Goal: Task Accomplishment & Management: Manage account settings

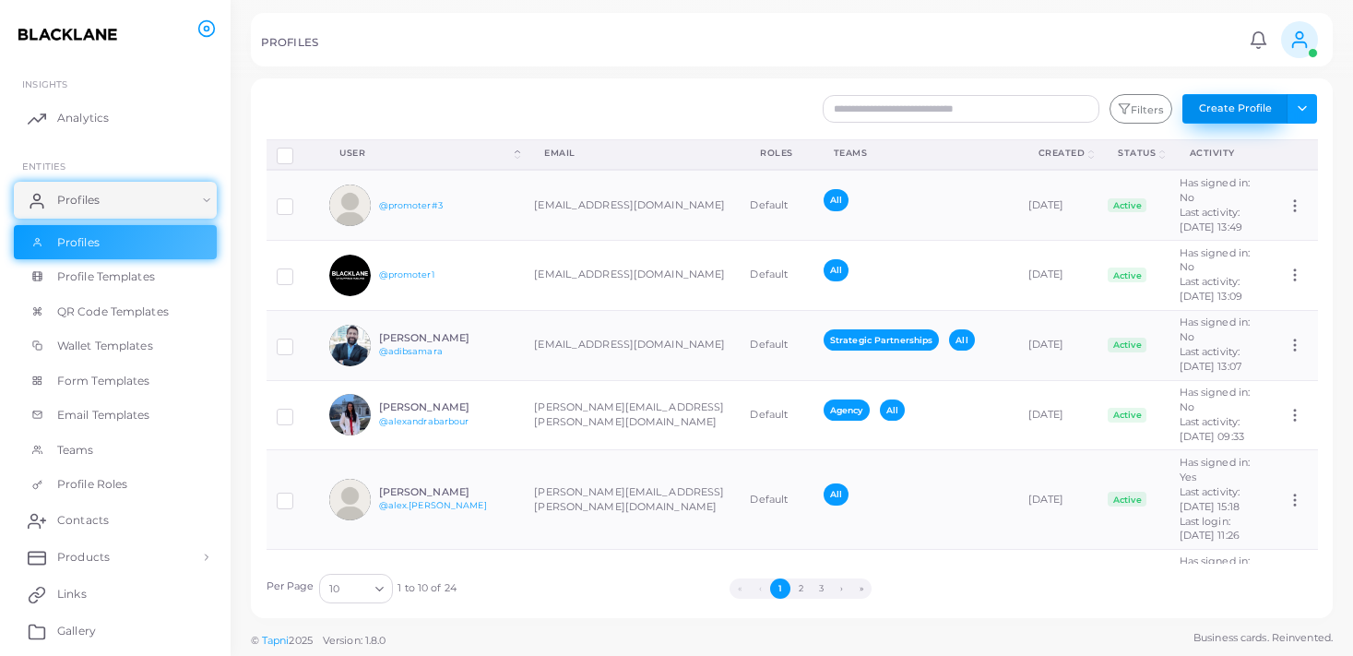
click at [1240, 103] on button "Create Profile" at bounding box center [1234, 109] width 105 height 30
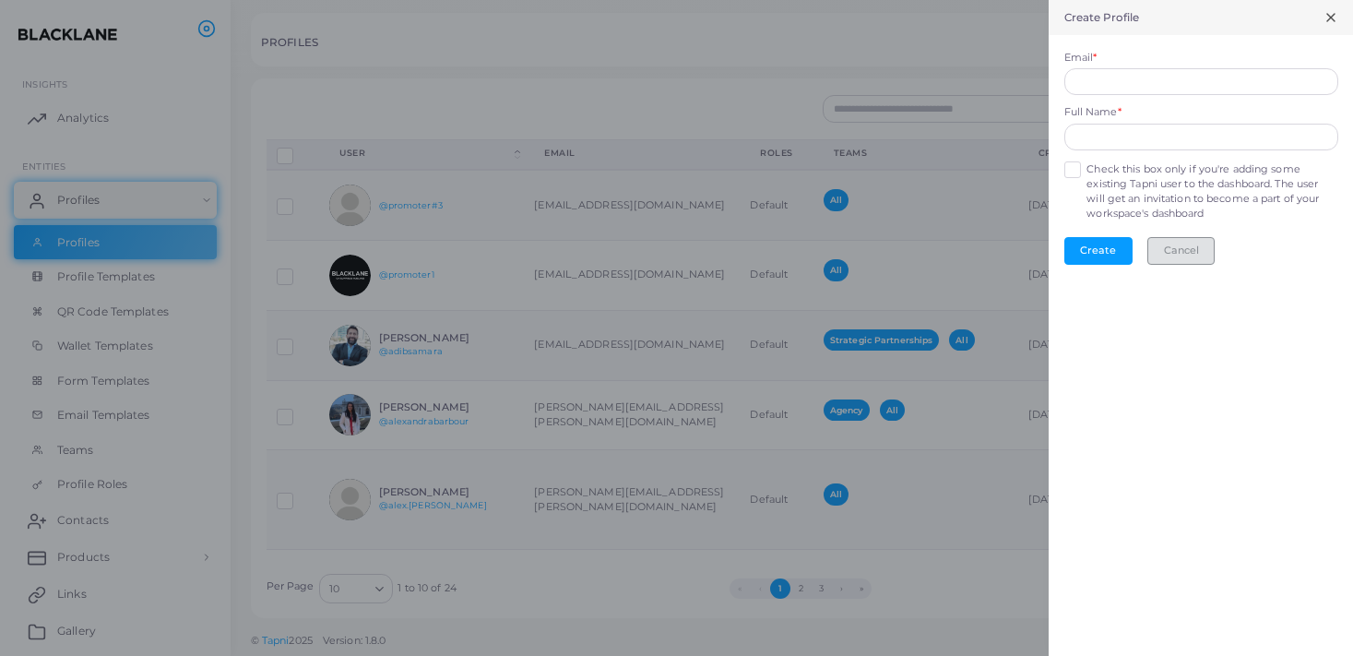
click at [1178, 241] on button "Cancel" at bounding box center [1180, 251] width 67 height 28
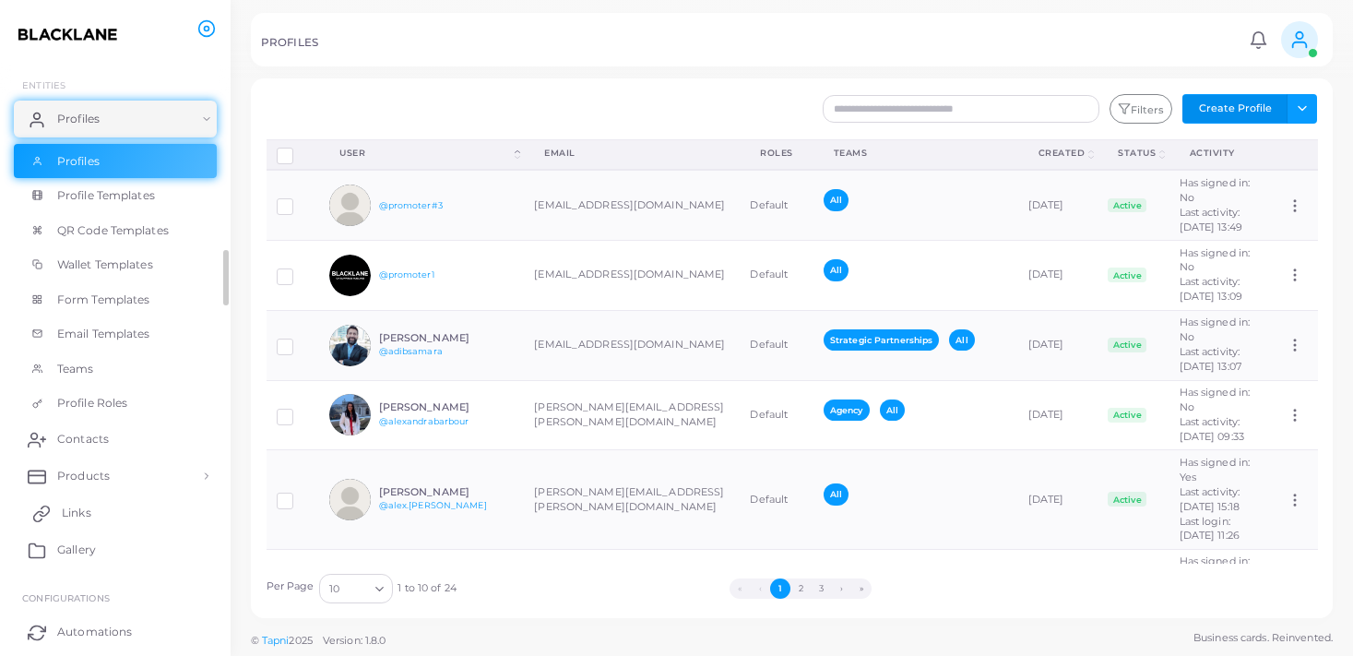
scroll to position [77, 0]
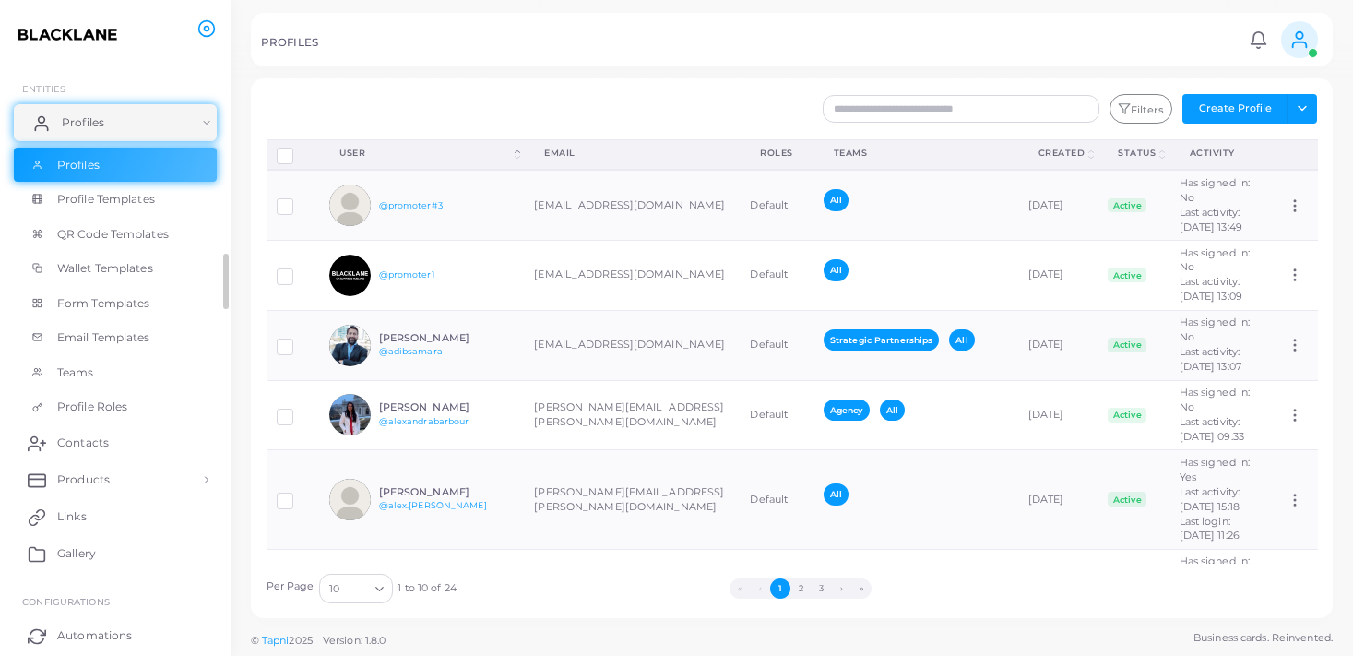
click at [160, 120] on link "Profiles" at bounding box center [115, 122] width 203 height 37
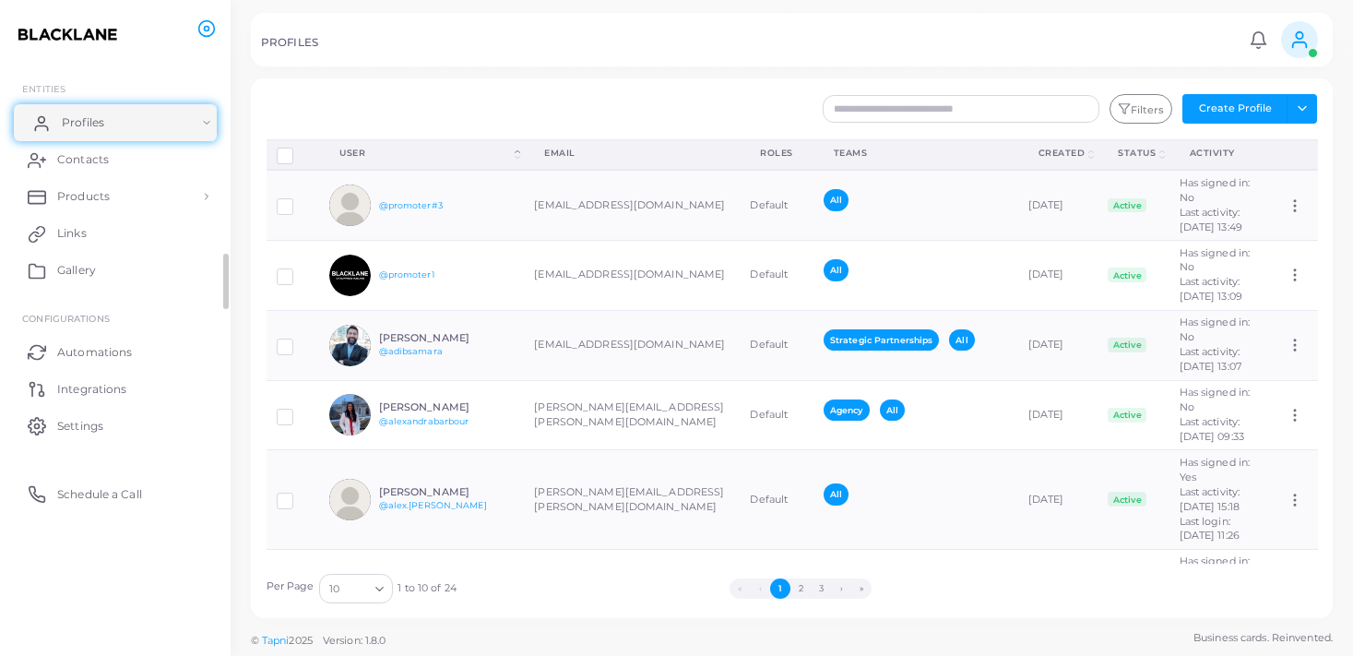
click at [160, 120] on link "Profiles" at bounding box center [115, 122] width 203 height 37
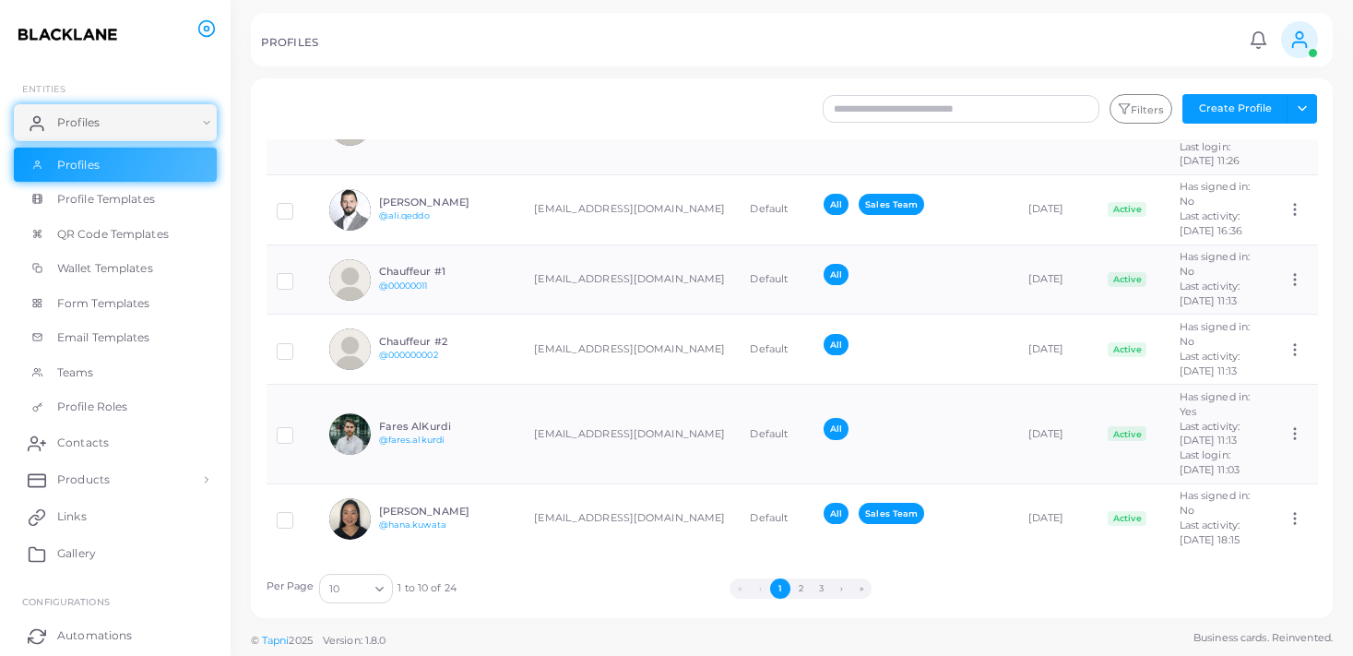
scroll to position [609, 0]
click at [204, 478] on link "Products" at bounding box center [115, 479] width 203 height 37
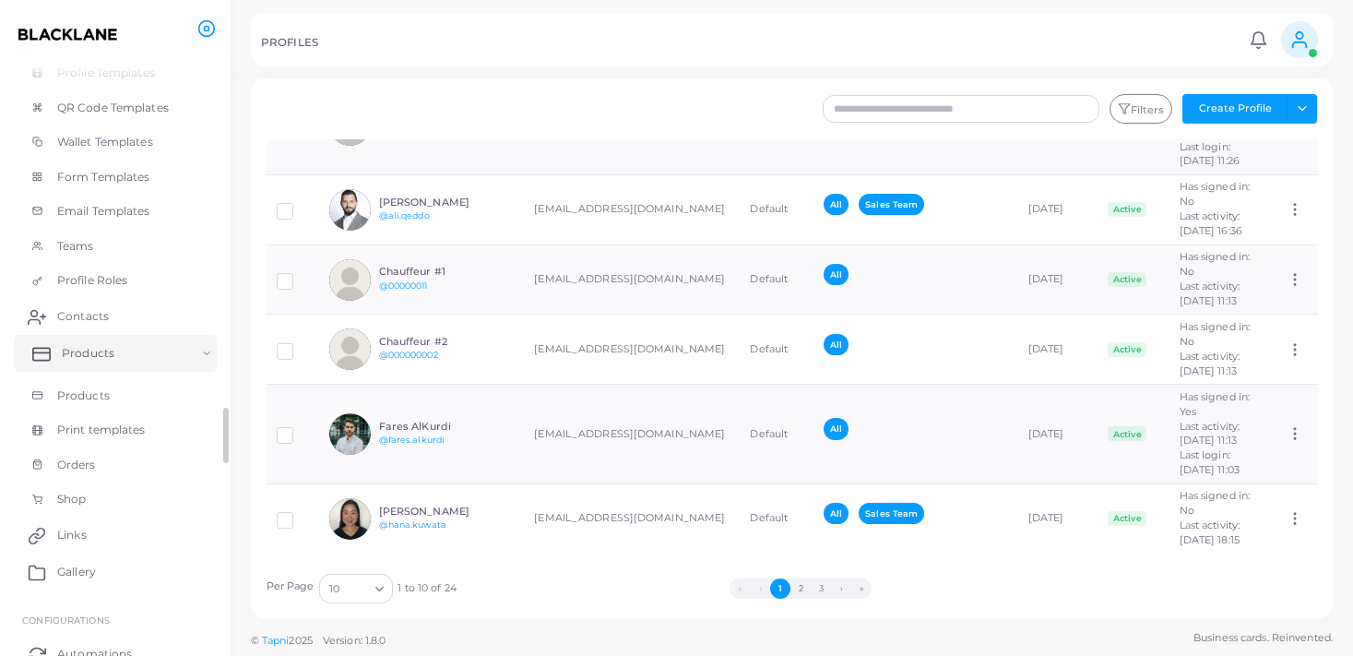
scroll to position [238, 0]
click at [123, 358] on link "Products" at bounding box center [115, 361] width 203 height 35
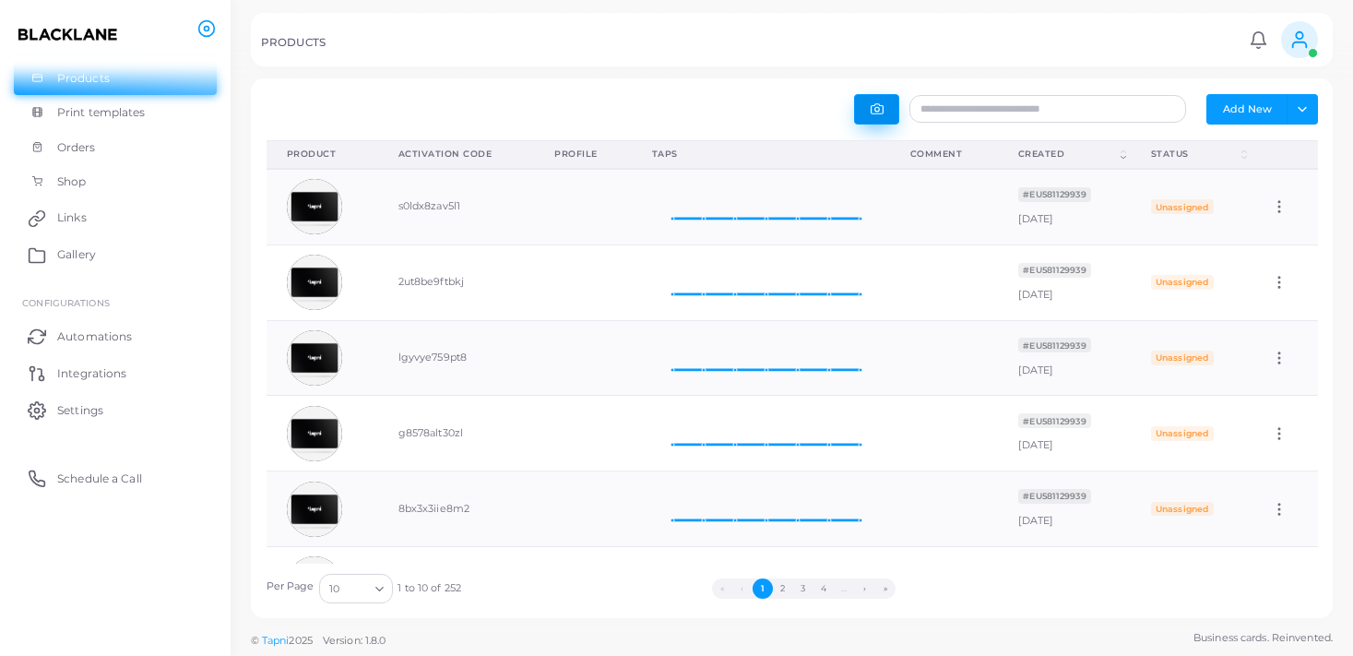
click at [882, 101] on button "button" at bounding box center [876, 109] width 45 height 30
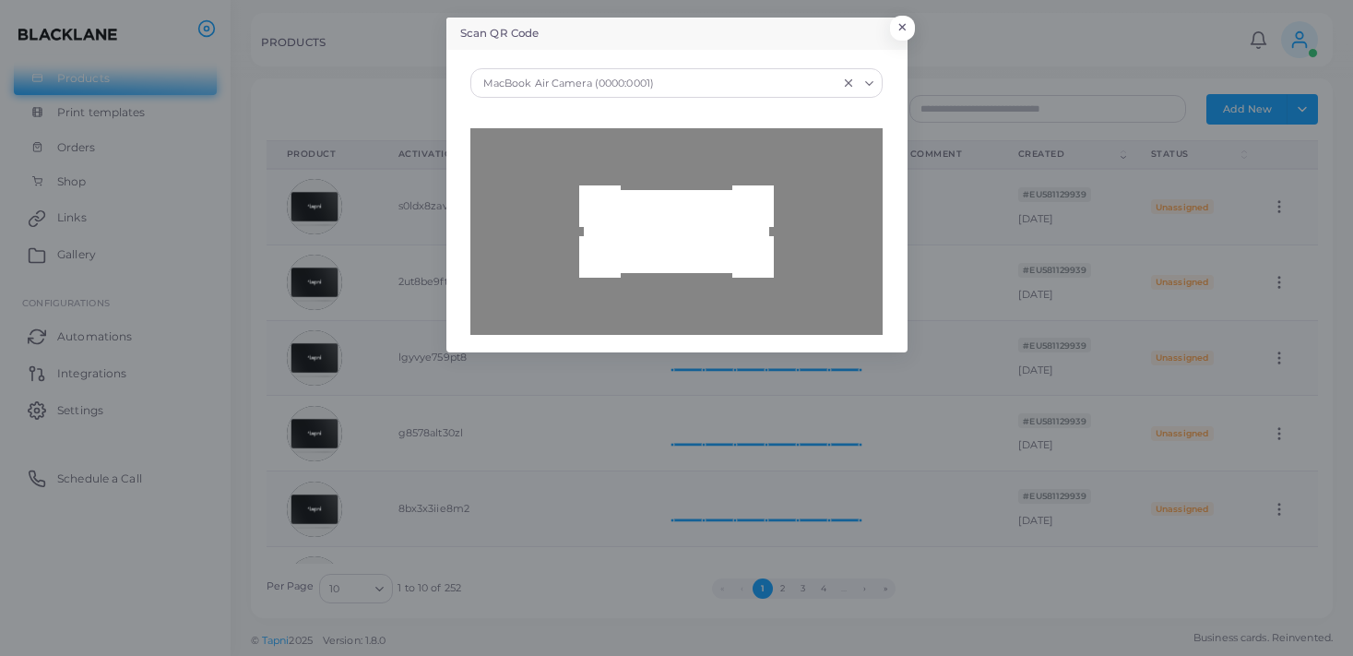
type input "**********"
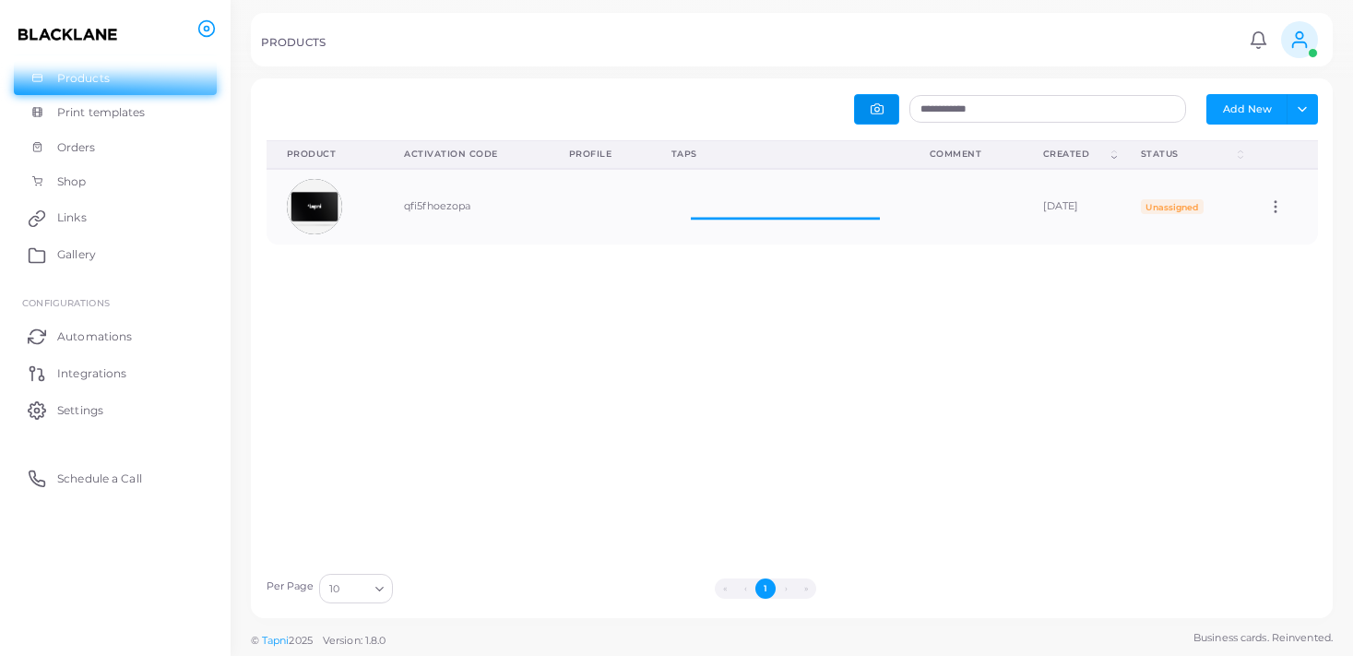
scroll to position [74, 258]
click at [1283, 210] on icon at bounding box center [1275, 206] width 17 height 17
click at [1282, 230] on span "Edit" at bounding box center [1276, 233] width 19 height 15
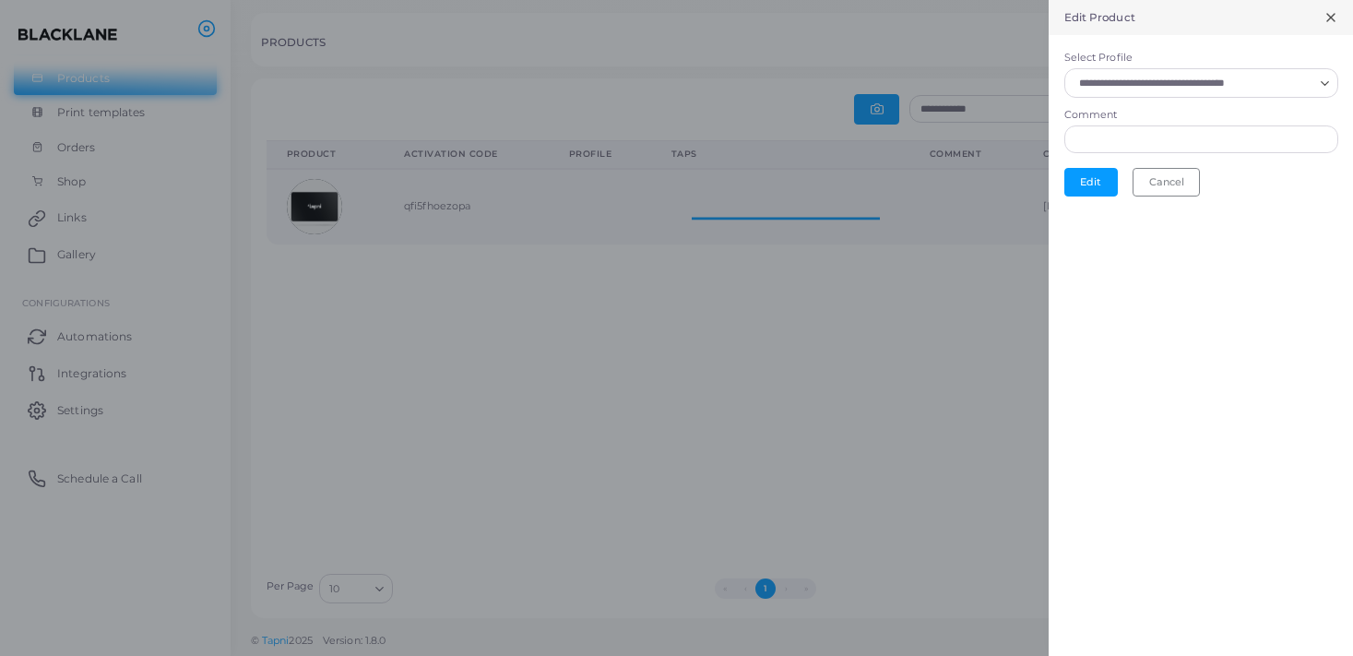
scroll to position [1, 1]
click at [1193, 84] on input "Select Profile" at bounding box center [1192, 83] width 241 height 20
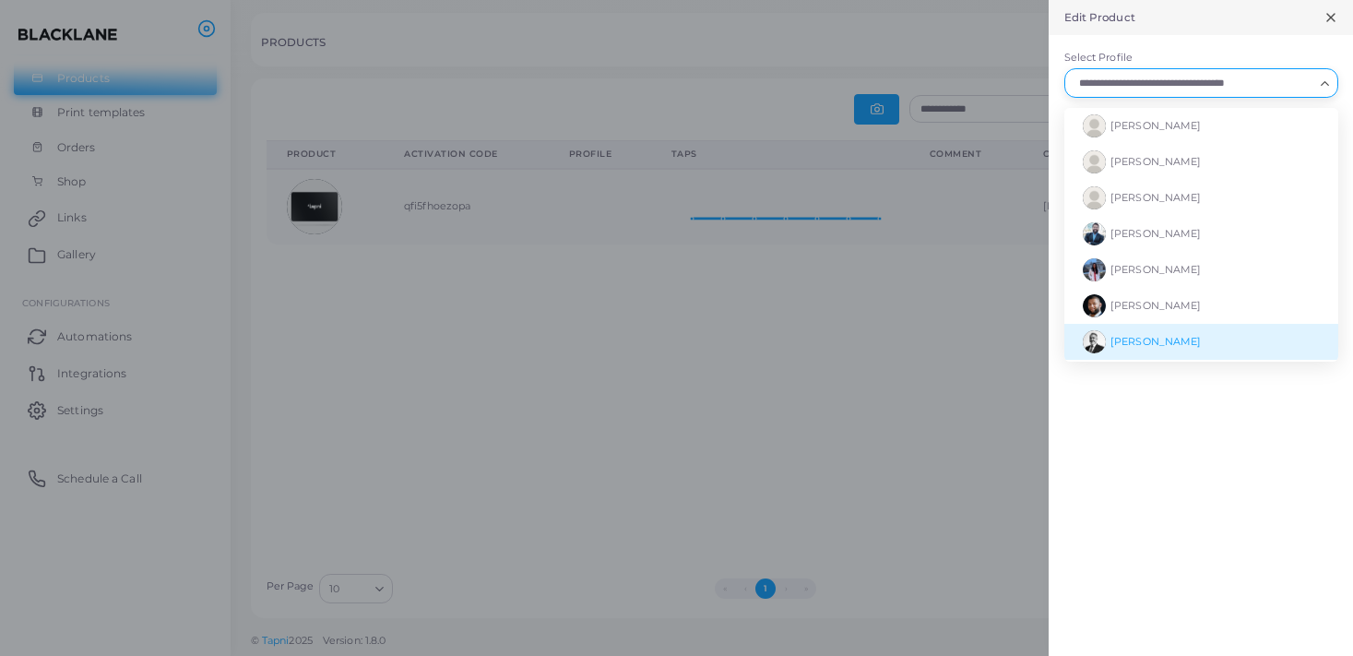
click at [1155, 420] on div "Edit Product Select Profile Loading... [PERSON_NAME] [PERSON_NAME] [PERSON_NAME…" at bounding box center [1200, 328] width 304 height 656
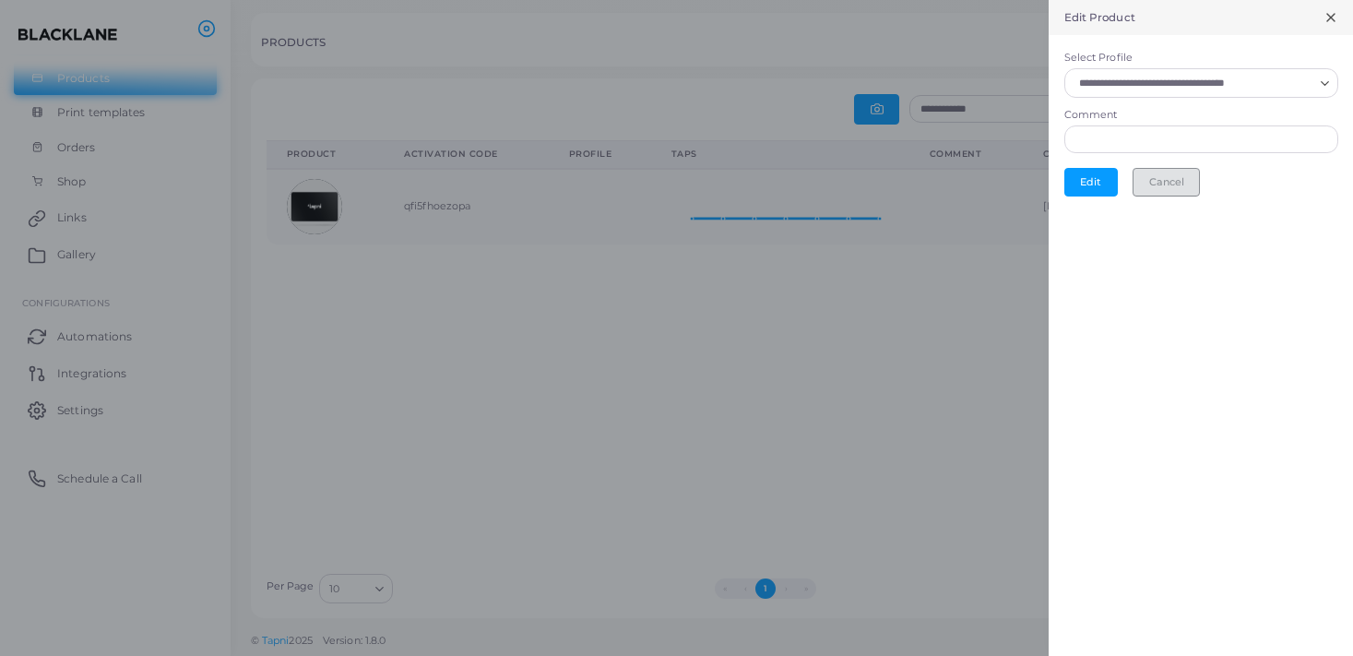
click at [1176, 189] on button "Cancel" at bounding box center [1165, 182] width 67 height 28
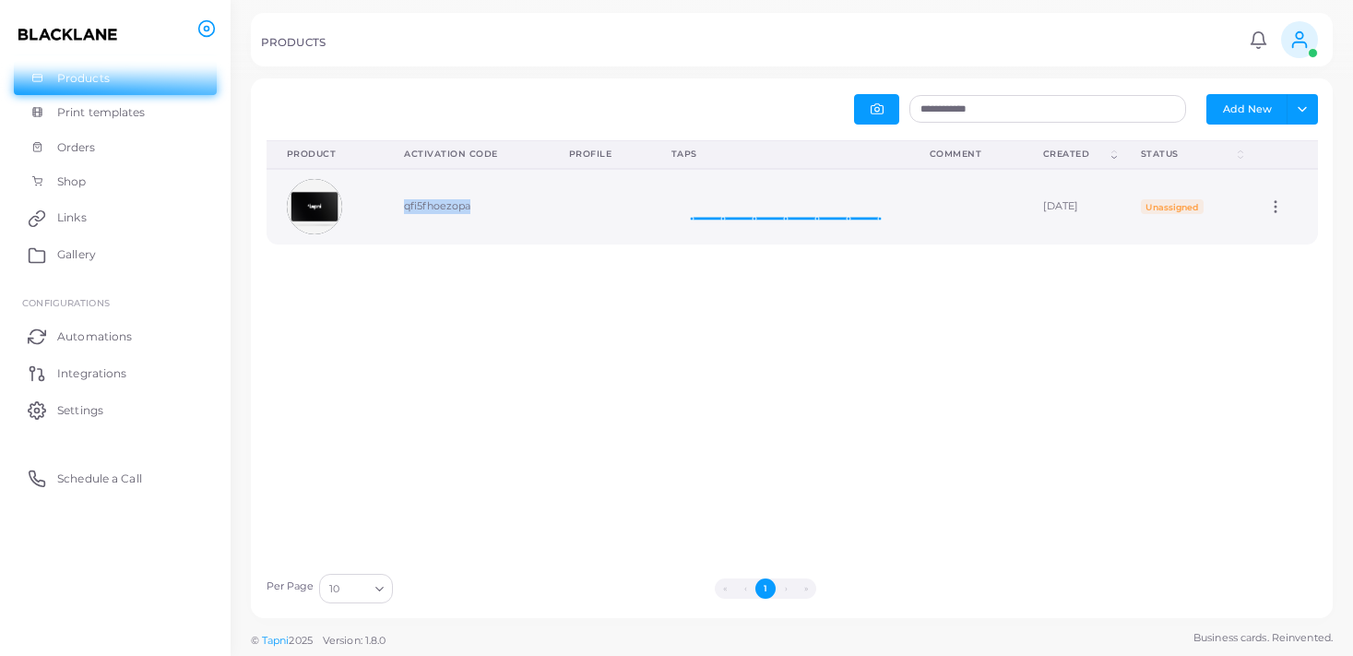
drag, startPoint x: 463, startPoint y: 207, endPoint x: 377, endPoint y: 211, distance: 85.9
click at [384, 211] on td "qfi5fhoezopa" at bounding box center [466, 207] width 164 height 76
copy td "qfi5fhoezopa"
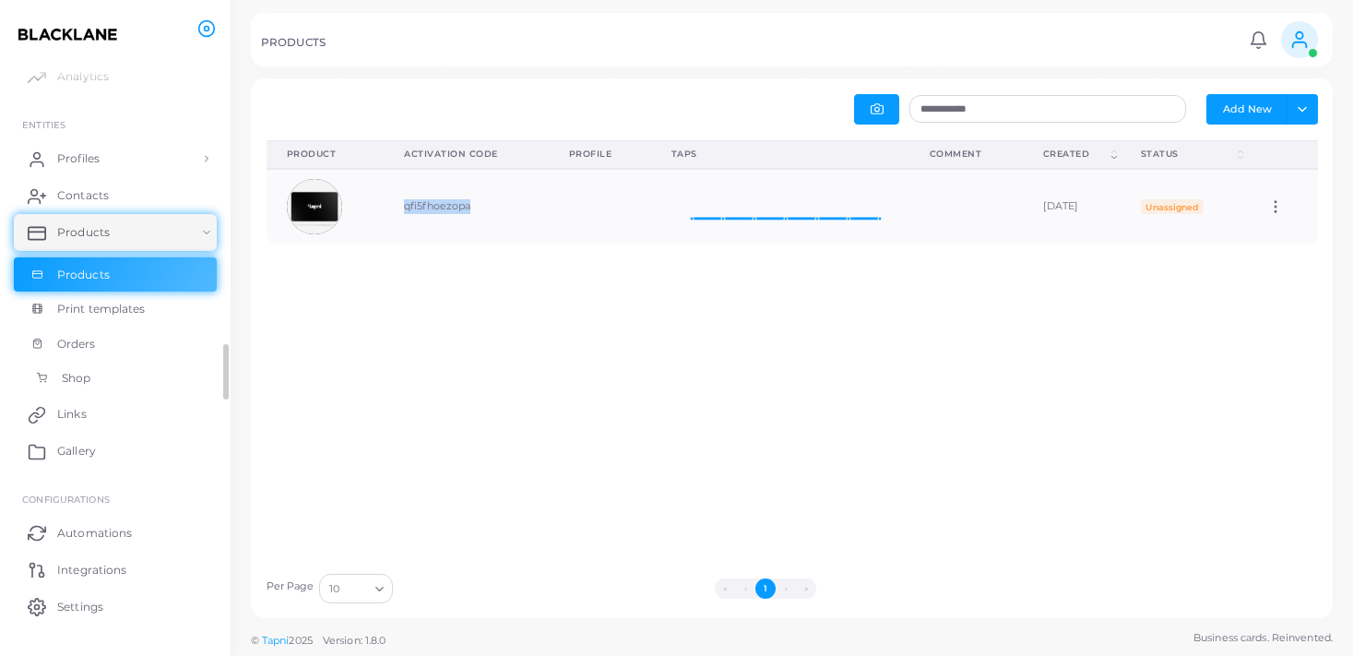
scroll to position [40, 0]
click at [1297, 99] on button "Toggle dropdown" at bounding box center [1301, 109] width 30 height 30
click at [1257, 115] on button "Add New" at bounding box center [1246, 109] width 81 height 30
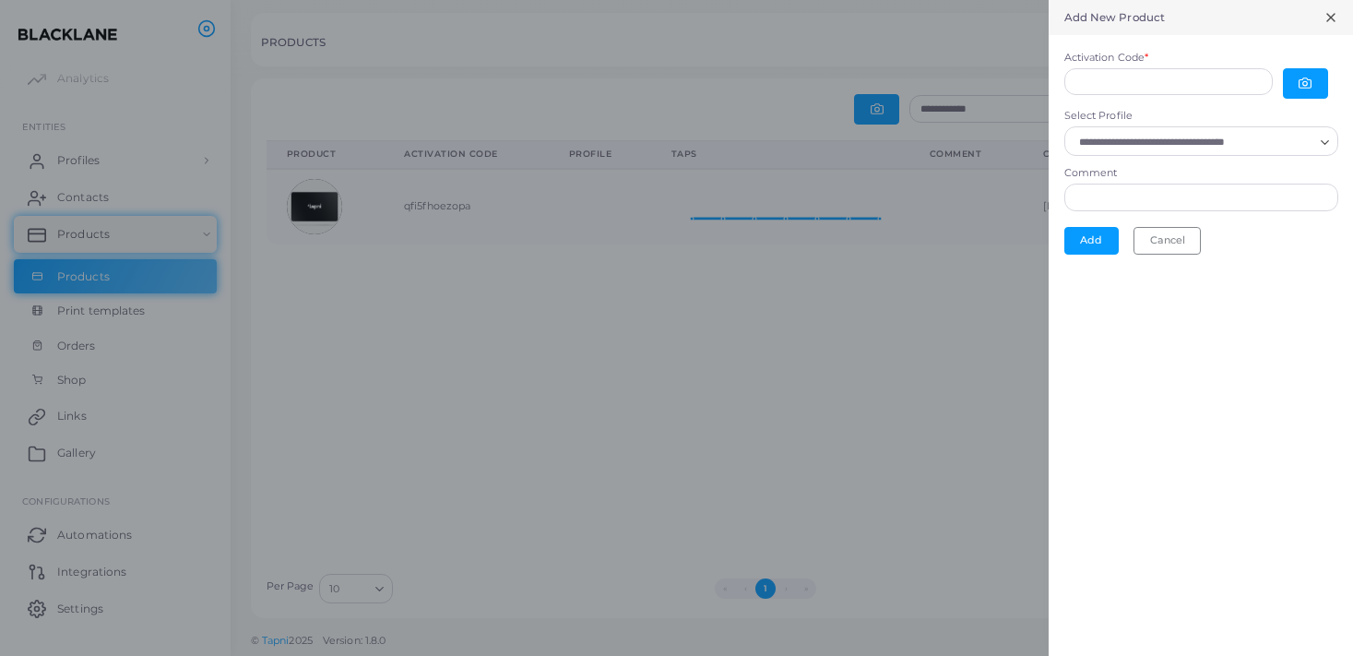
click at [1335, 22] on icon at bounding box center [1330, 17] width 15 height 15
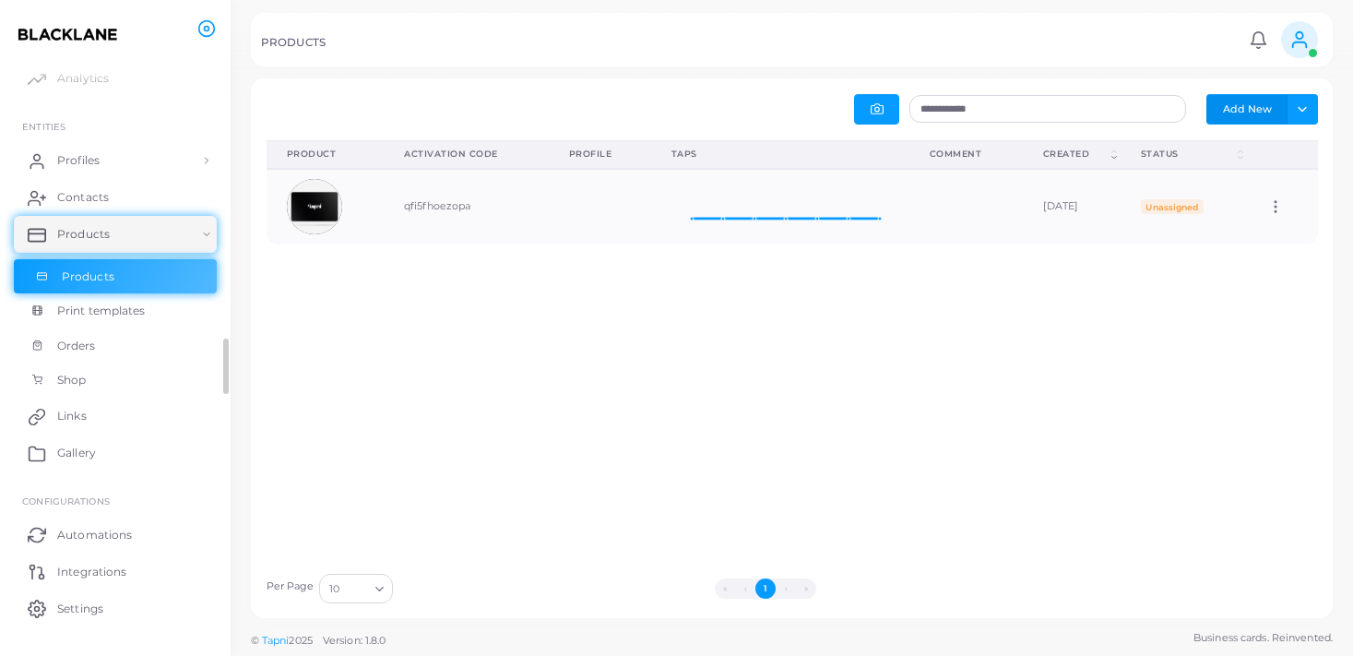
scroll to position [0, 0]
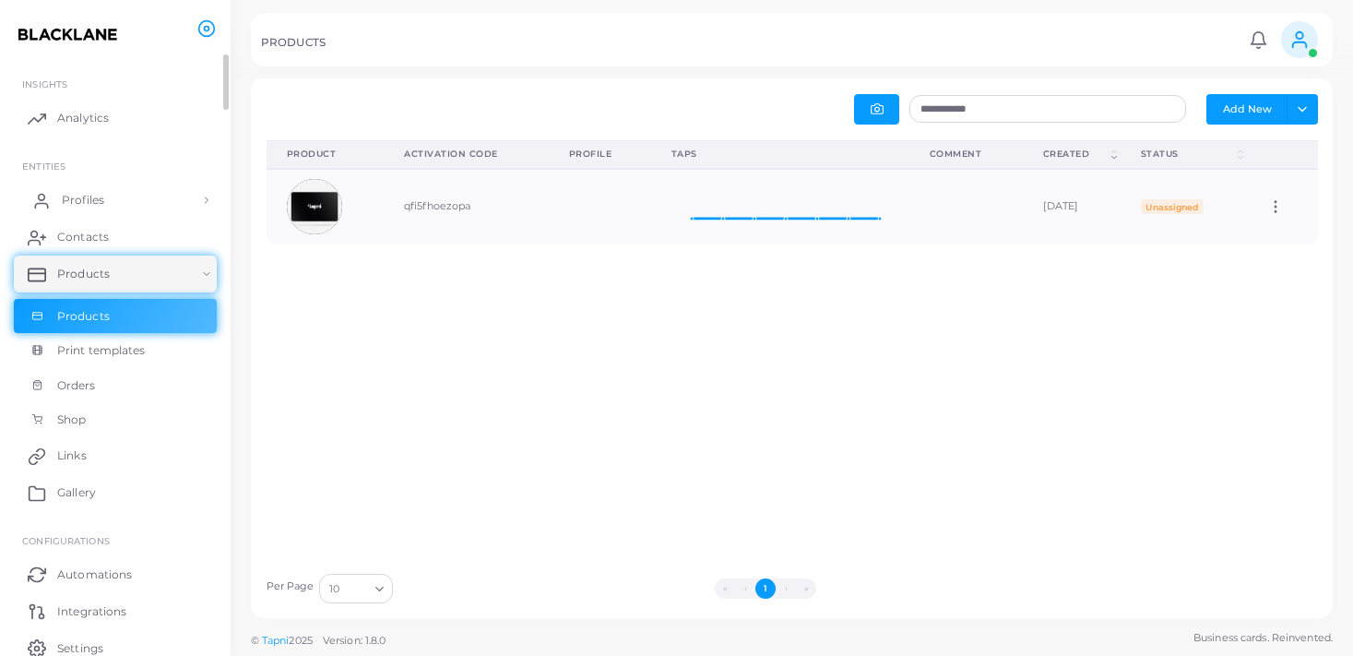
click at [210, 191] on link "Profiles" at bounding box center [115, 200] width 203 height 37
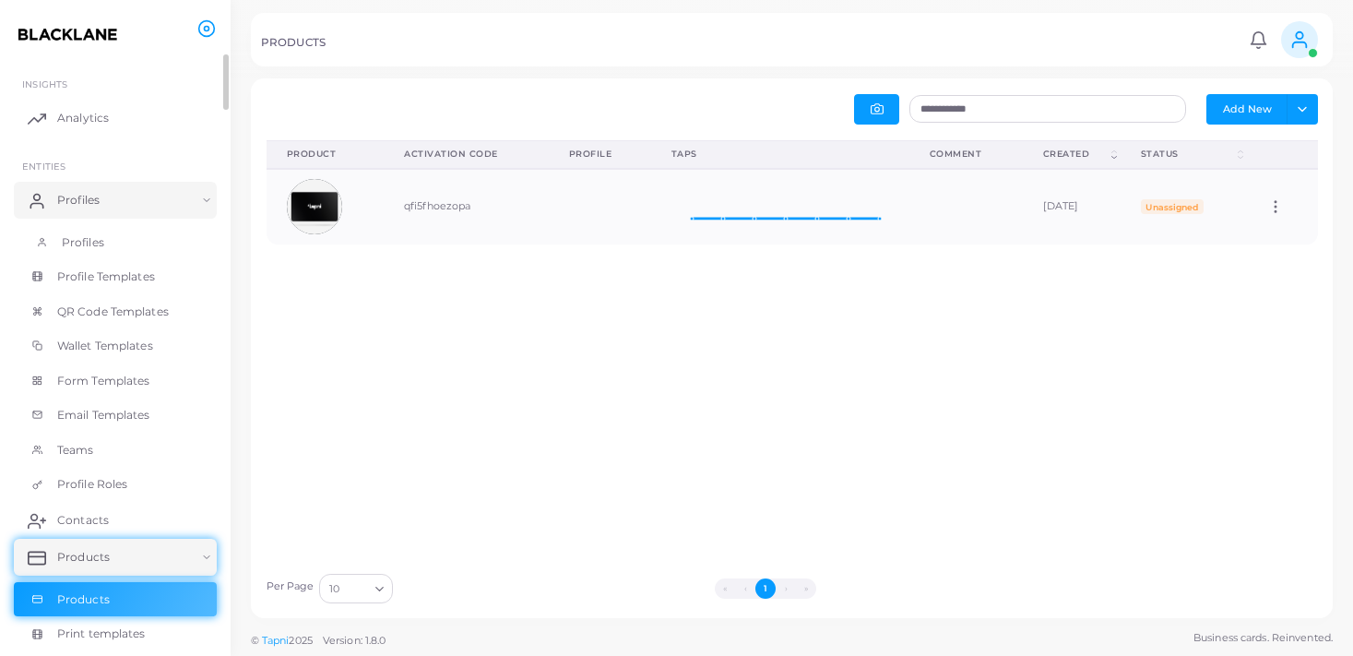
click at [149, 242] on link "Profiles" at bounding box center [115, 242] width 203 height 35
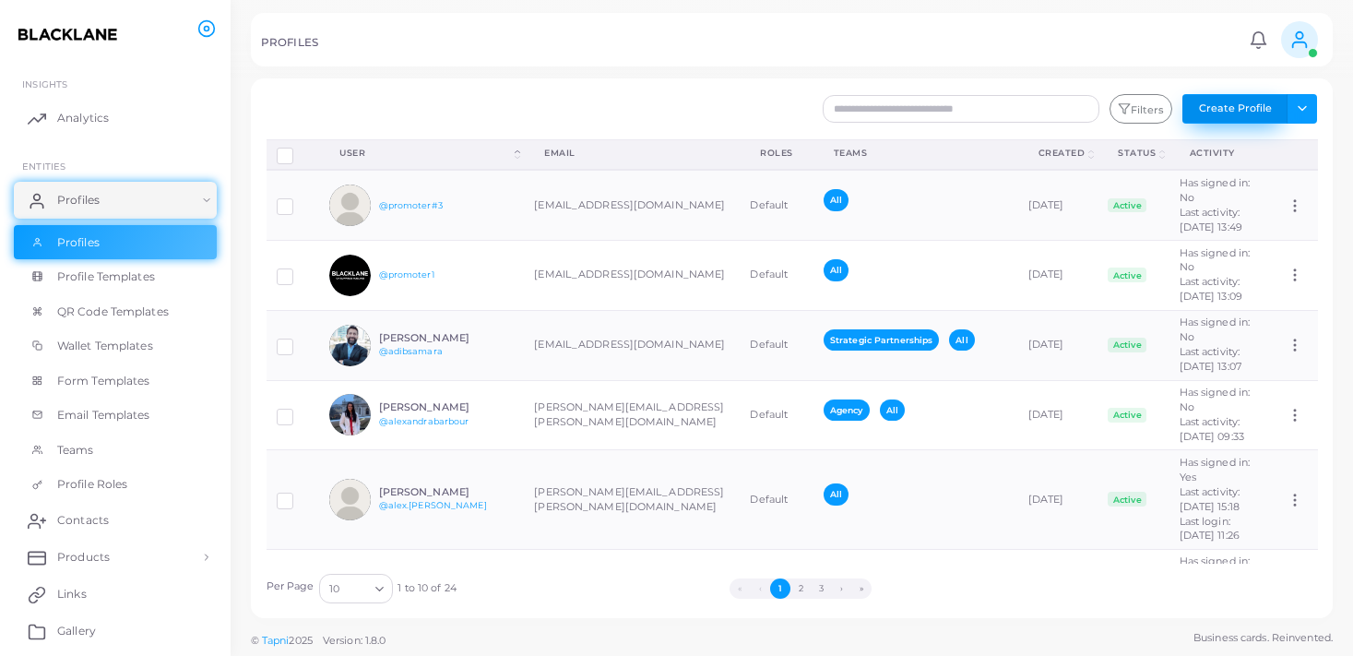
click at [1217, 107] on button "Create Profile" at bounding box center [1234, 109] width 105 height 30
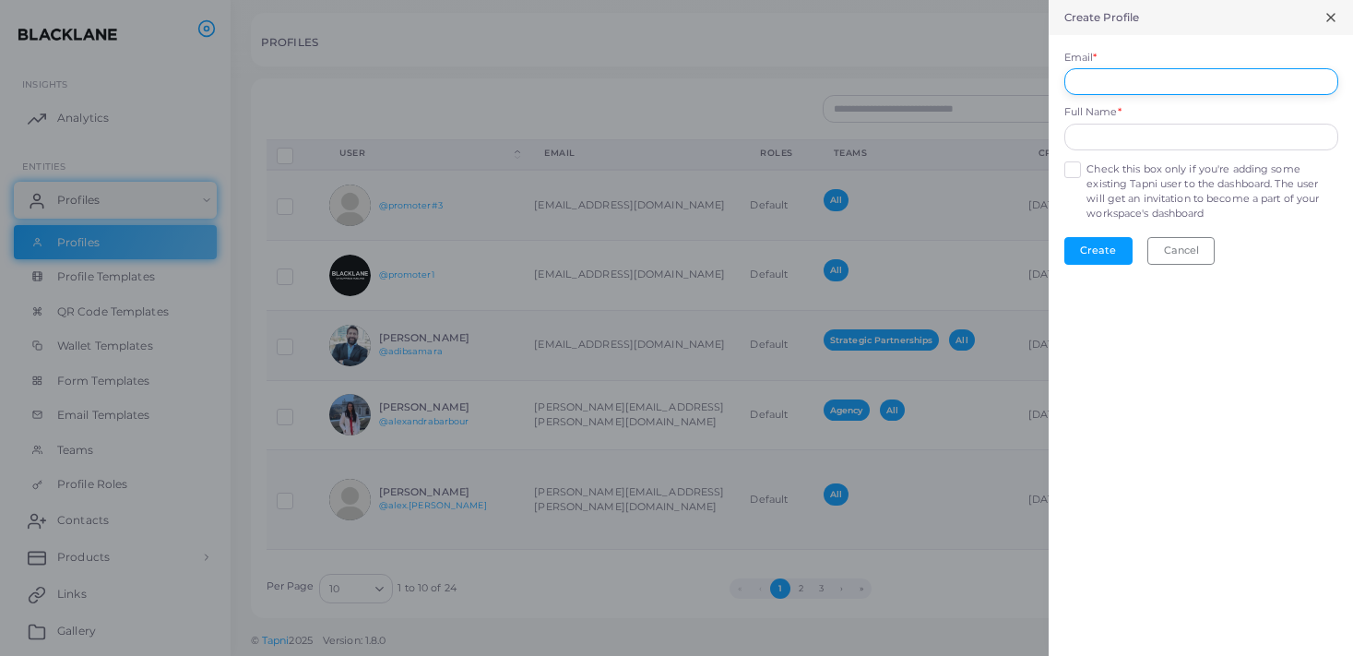
click at [1155, 68] on input "Email *" at bounding box center [1201, 82] width 274 height 28
click at [1152, 136] on div "Full Name *" at bounding box center [1201, 127] width 274 height 45
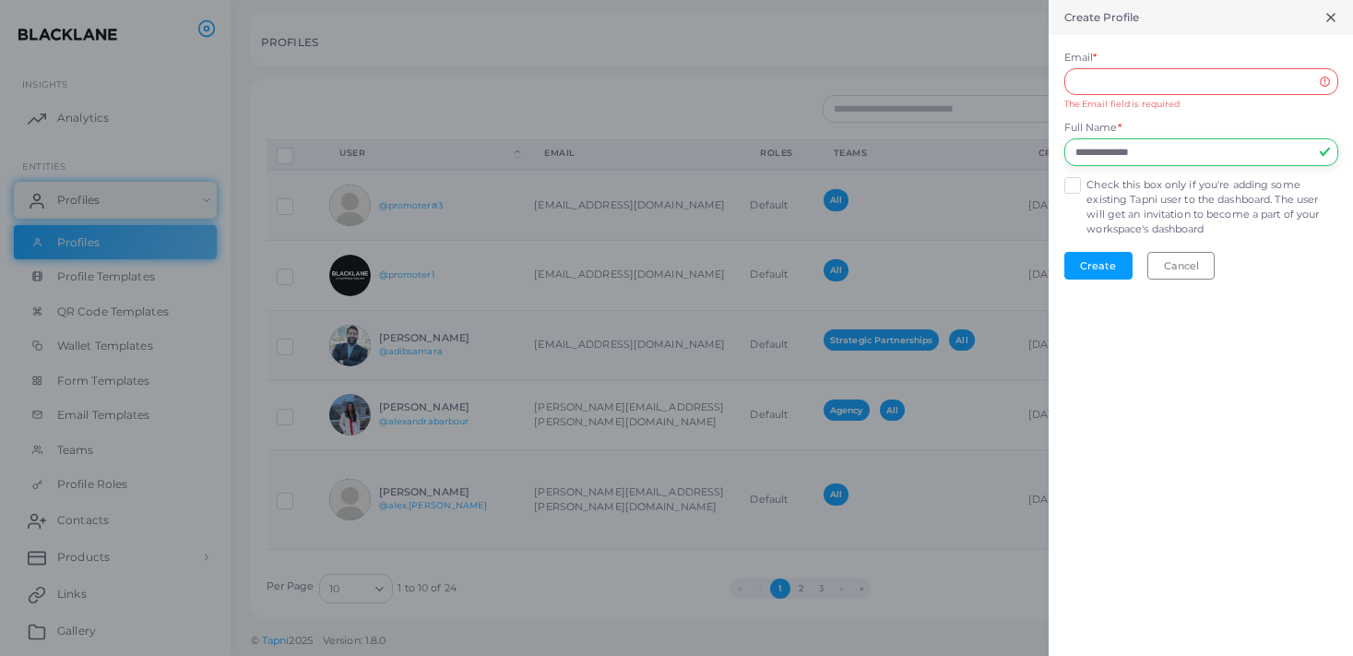
type input "**********"
click at [1172, 78] on input "Email *" at bounding box center [1201, 82] width 274 height 28
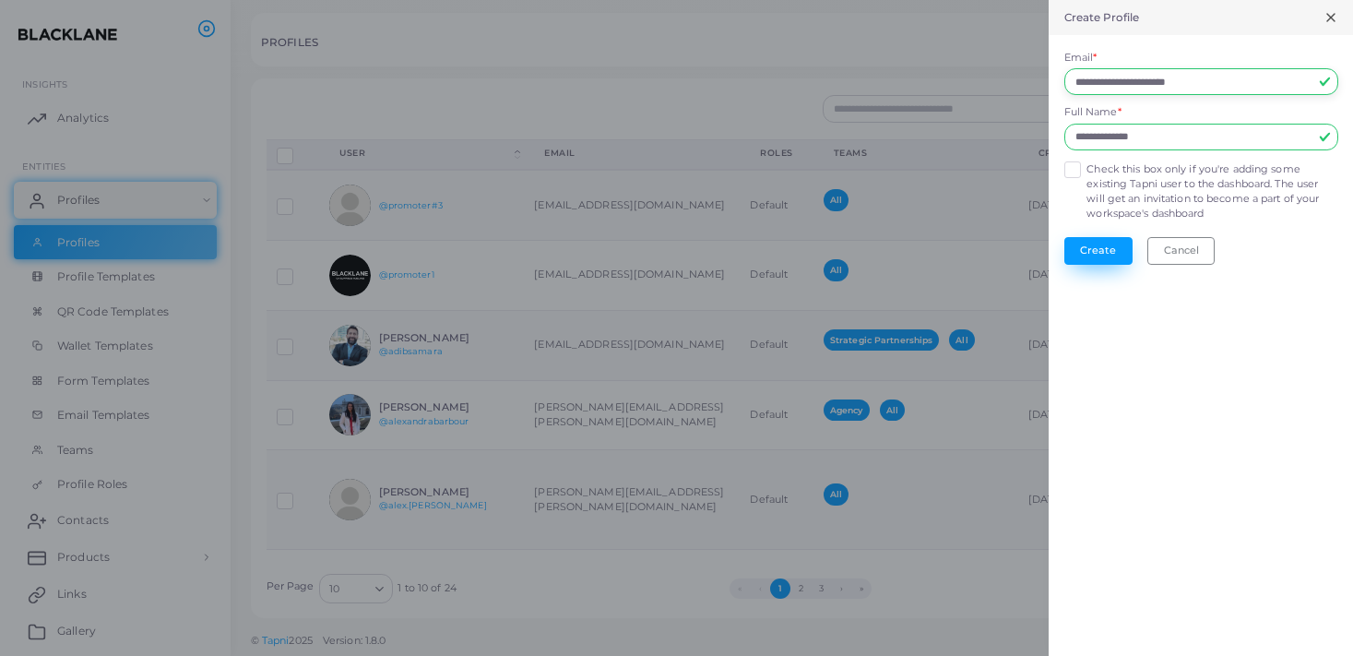
type input "**********"
click at [1086, 254] on button "Create" at bounding box center [1098, 251] width 68 height 28
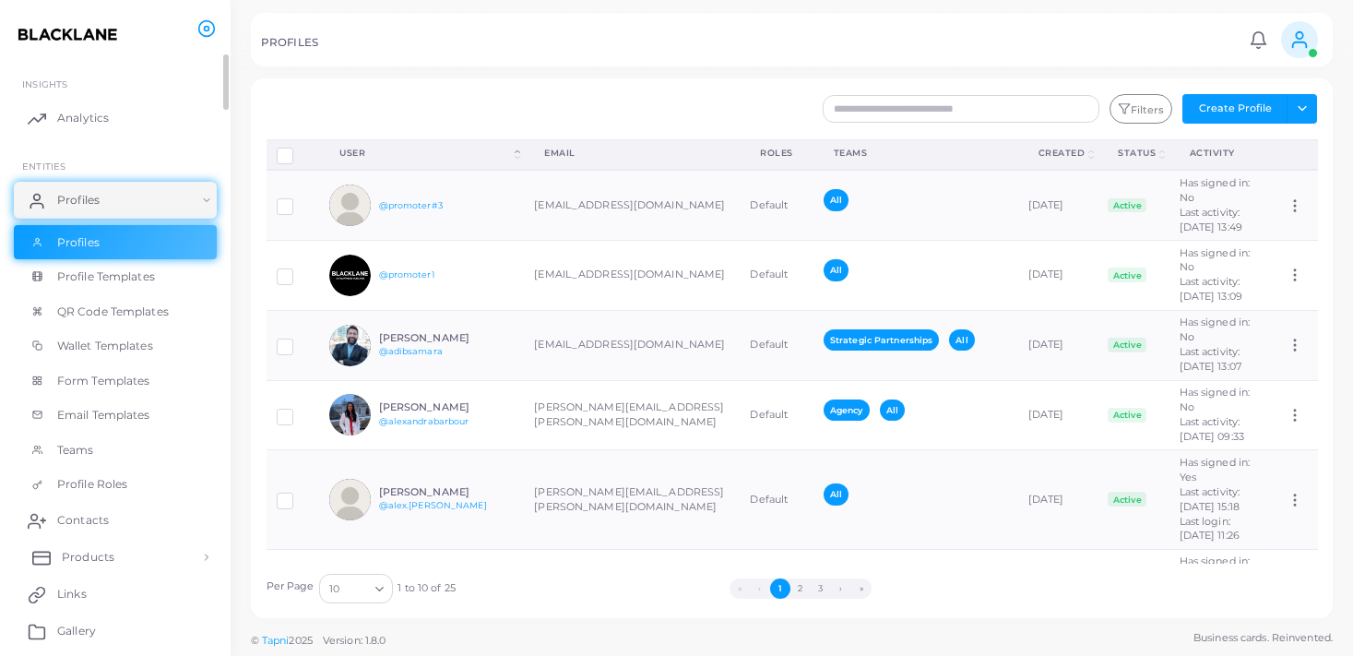
click at [104, 553] on span "Products" at bounding box center [88, 557] width 53 height 17
click at [105, 596] on span "Products" at bounding box center [88, 599] width 53 height 17
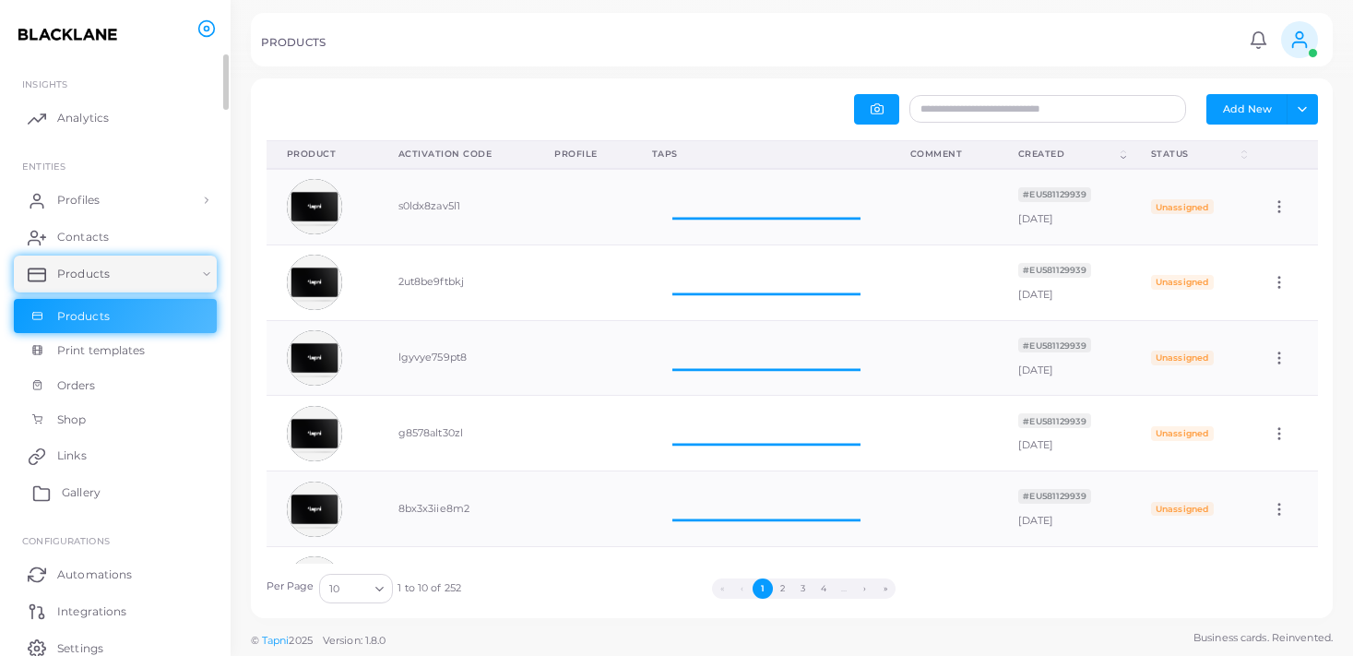
scroll to position [74, 258]
click at [124, 213] on link "Profiles" at bounding box center [115, 200] width 203 height 37
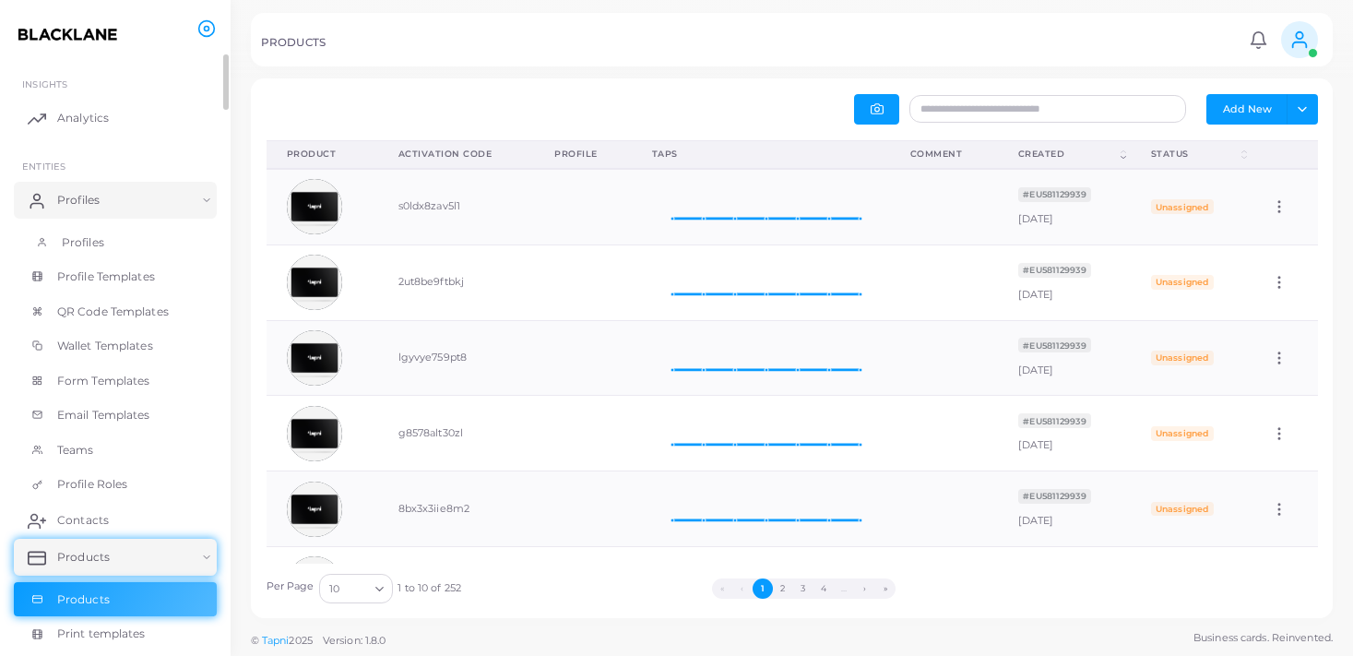
click at [120, 233] on link "Profiles" at bounding box center [115, 242] width 203 height 35
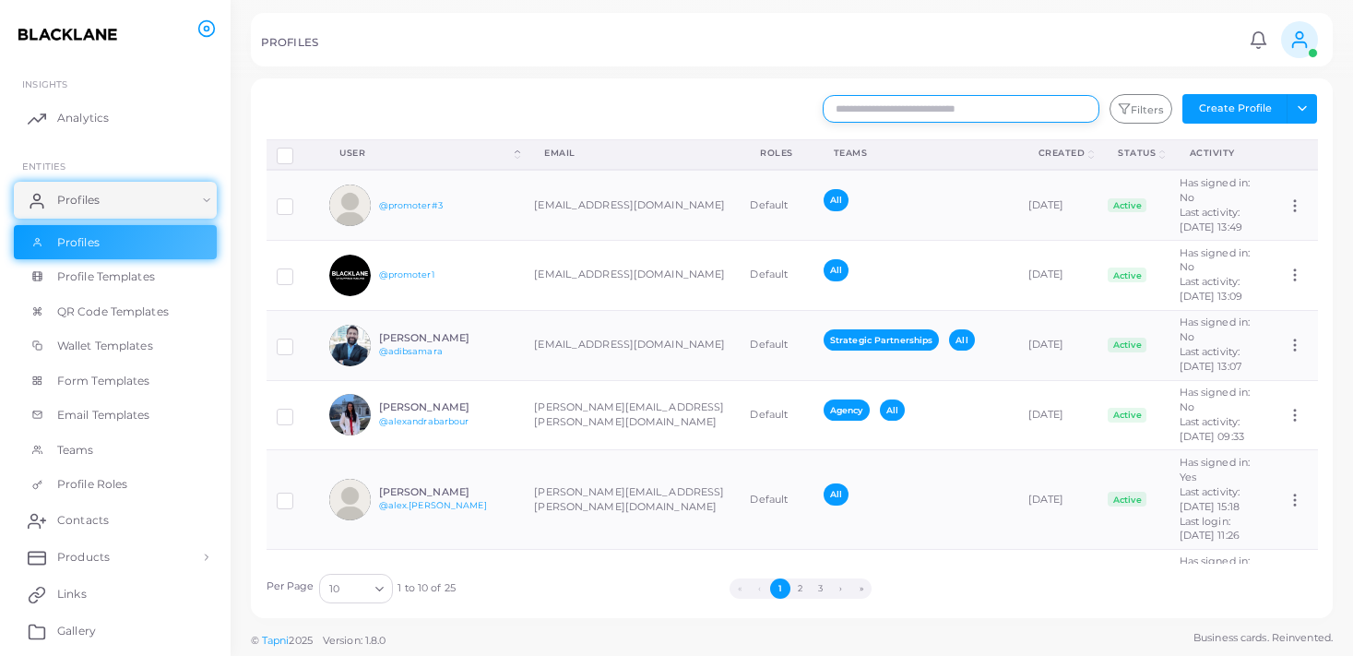
click at [920, 102] on input "text" at bounding box center [960, 109] width 277 height 28
type input "******"
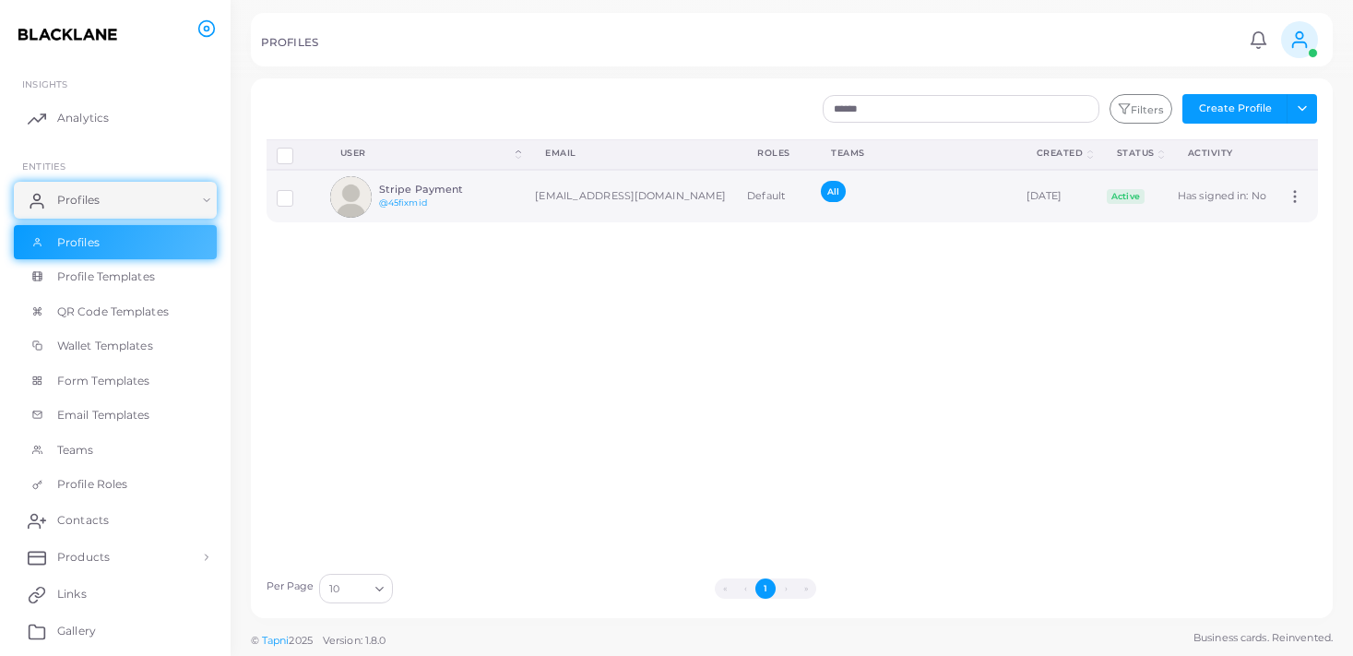
click at [1284, 193] on td "Assign Product" at bounding box center [1296, 196] width 41 height 53
click at [1294, 196] on icon at bounding box center [1294, 196] width 17 height 17
click at [1101, 253] on div "Disconnect Profiles Delete Profile Show Selections Download QRs User (Click to …" at bounding box center [791, 351] width 1071 height 424
click at [299, 191] on label at bounding box center [299, 191] width 0 height 0
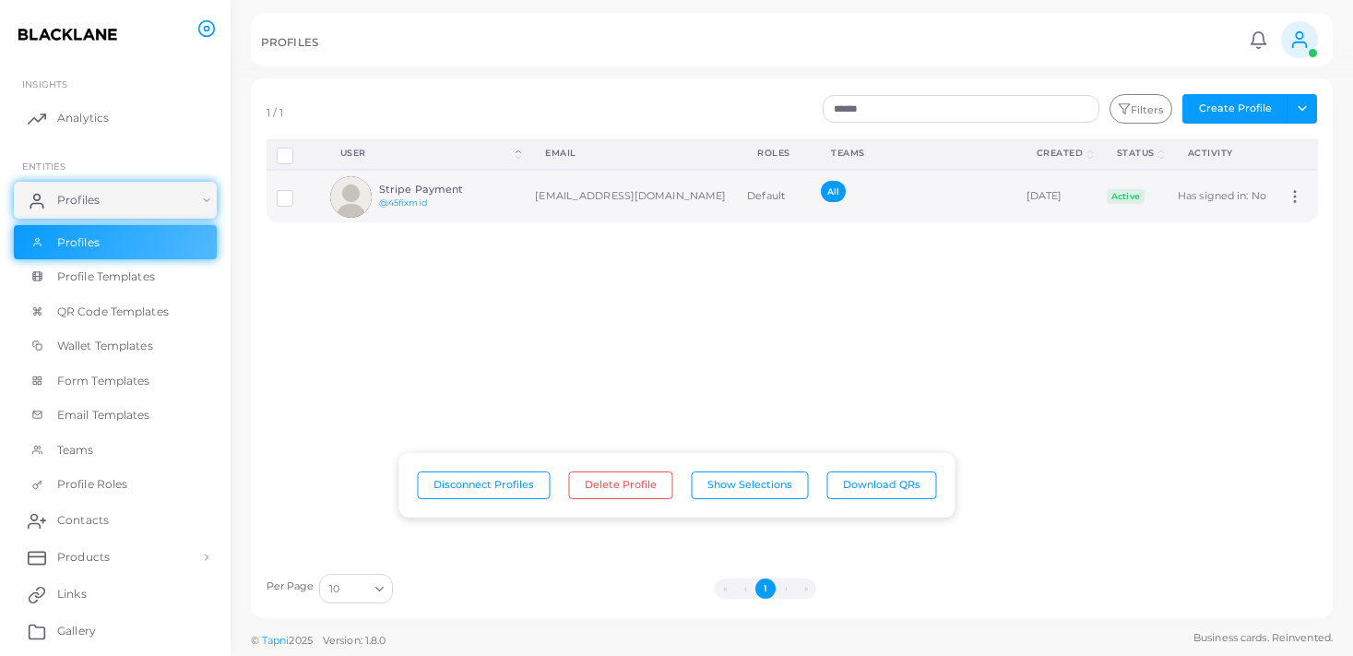
click at [421, 187] on h6 "Stripe Payment" at bounding box center [447, 189] width 136 height 12
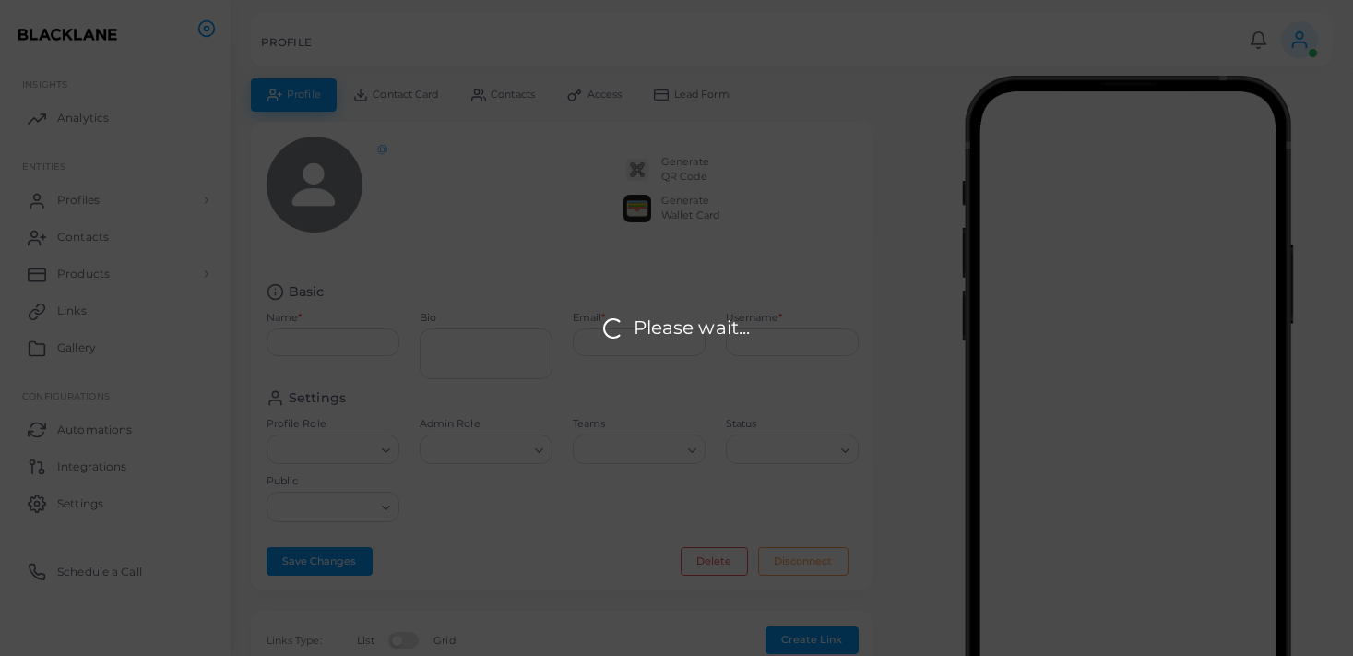
type input "**********"
type input "********"
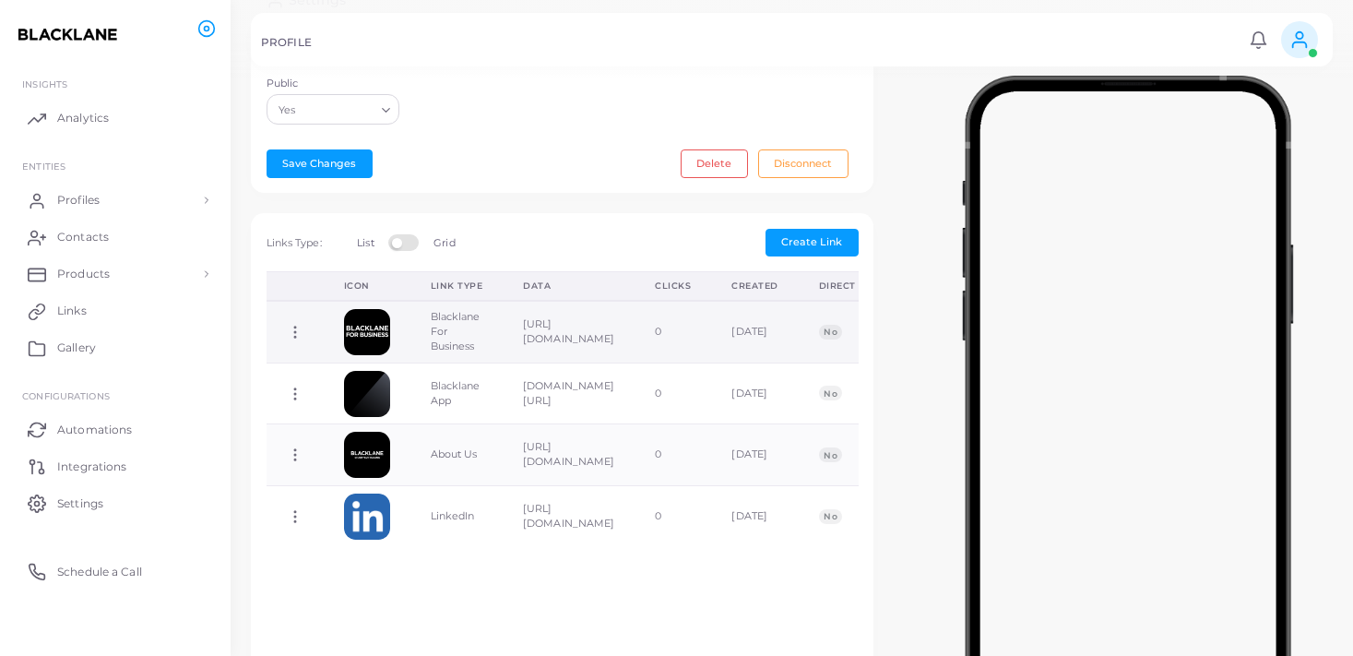
scroll to position [424, 0]
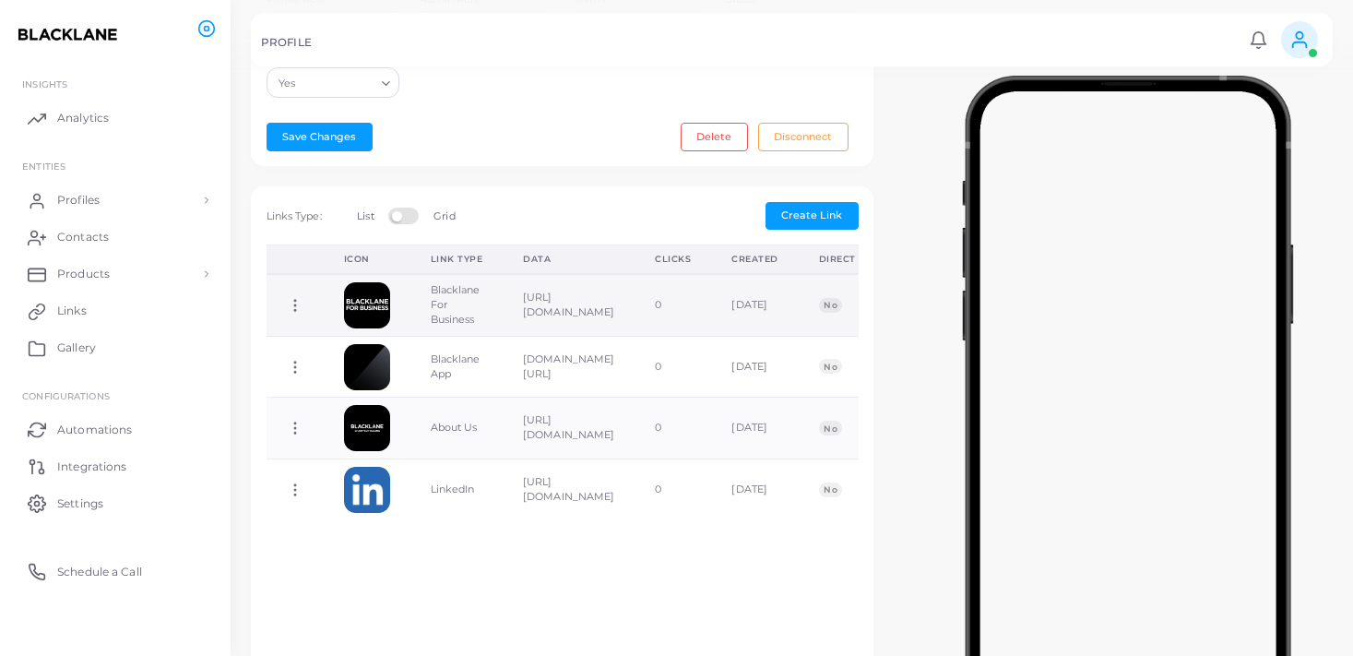
click at [292, 307] on icon at bounding box center [295, 305] width 17 height 17
click at [335, 376] on span "Delete Link" at bounding box center [360, 379] width 59 height 15
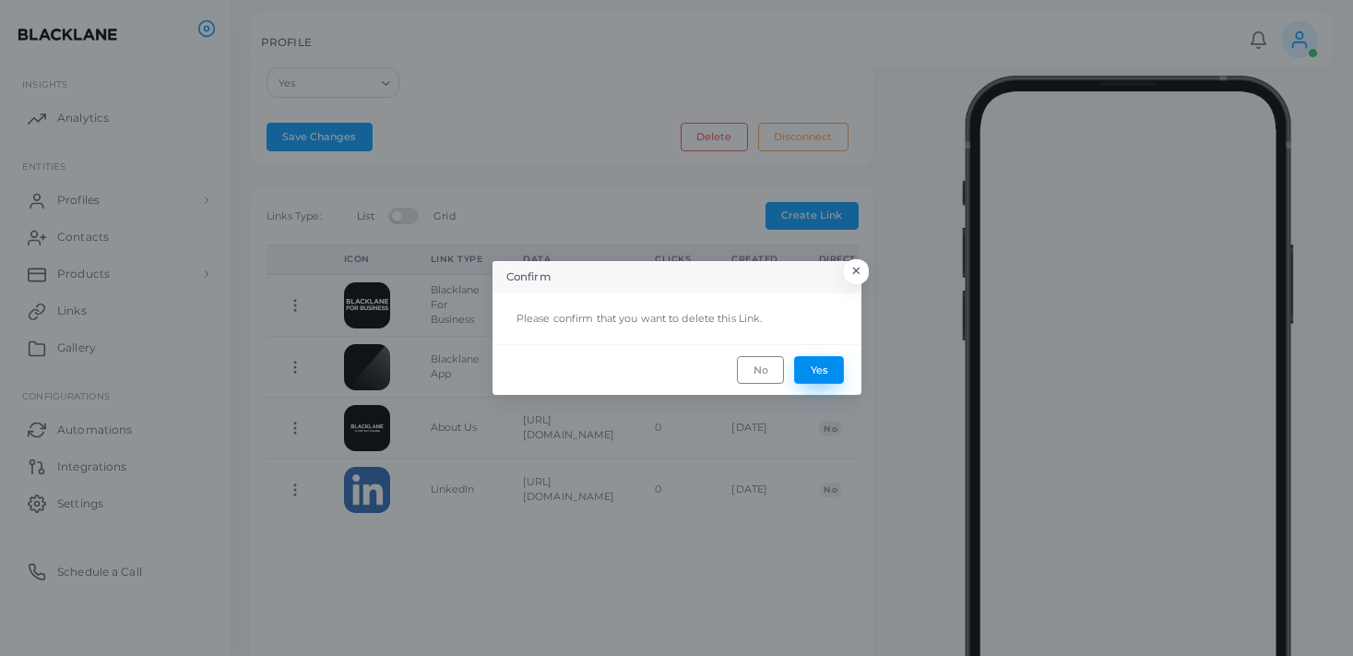
click at [809, 357] on button "Yes" at bounding box center [819, 370] width 50 height 28
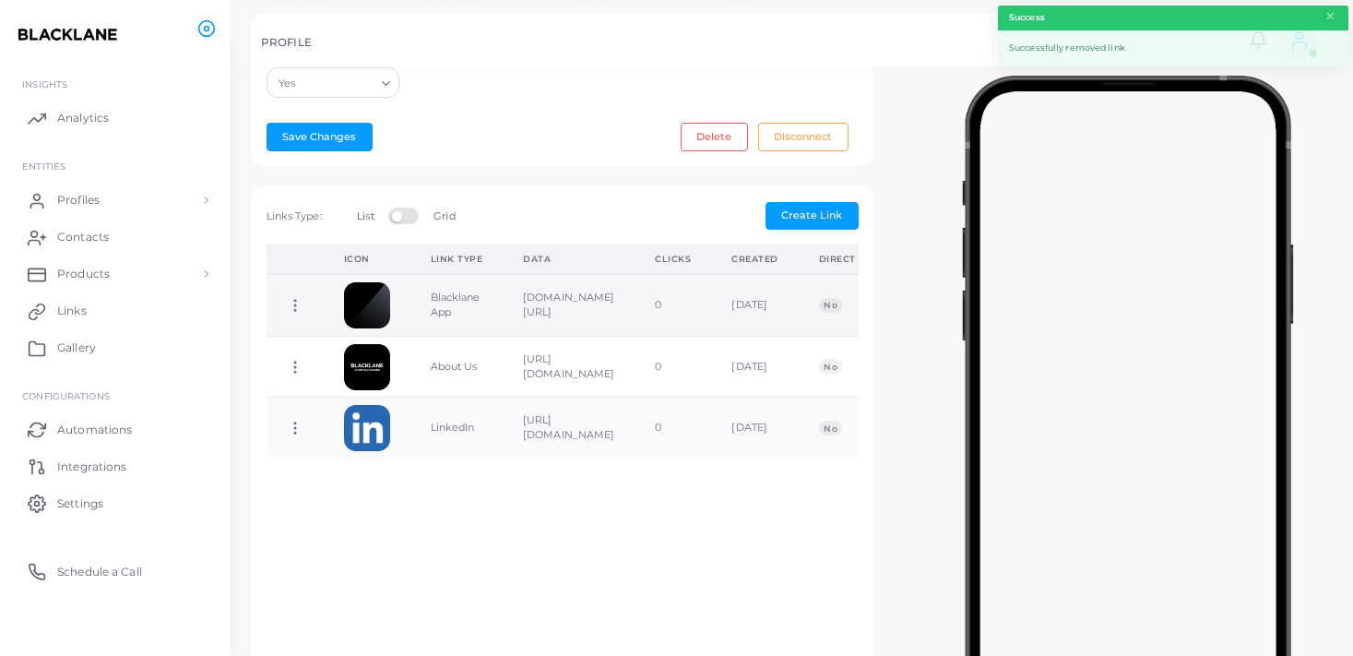
click at [295, 301] on circle at bounding box center [295, 301] width 2 height 2
click at [391, 377] on span "Delete Link" at bounding box center [363, 373] width 59 height 15
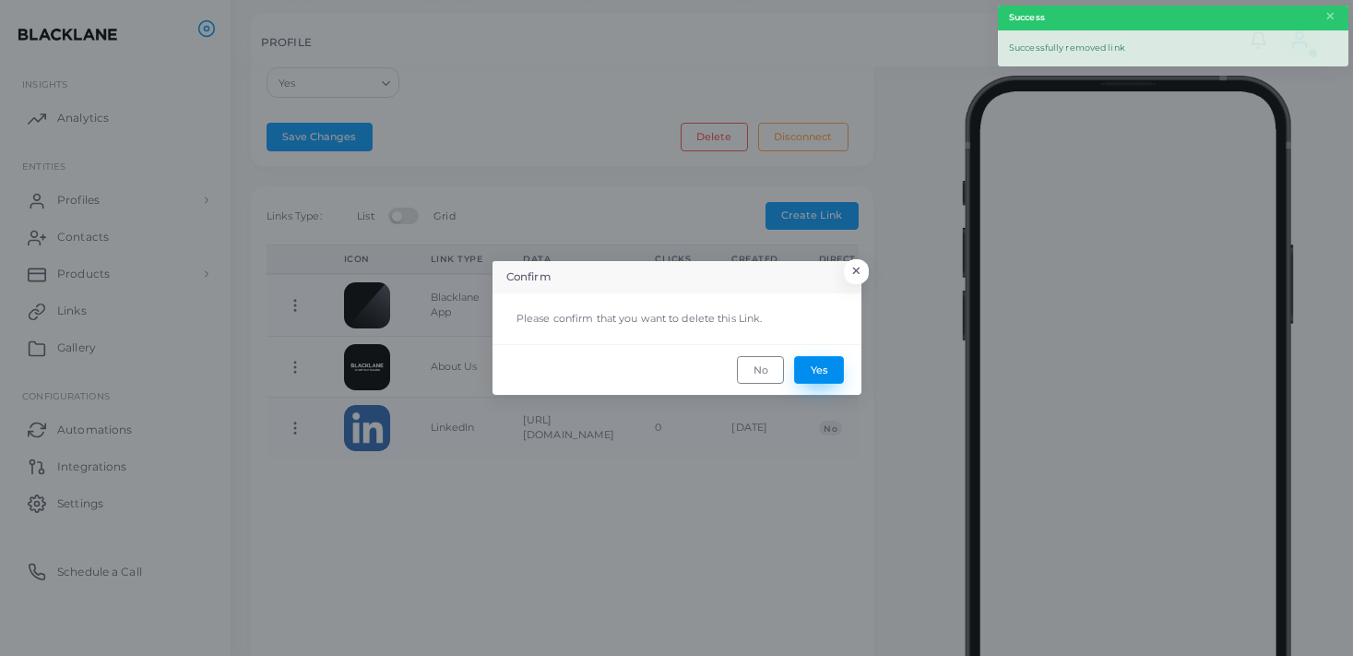
click at [828, 370] on button "Yes" at bounding box center [819, 370] width 50 height 28
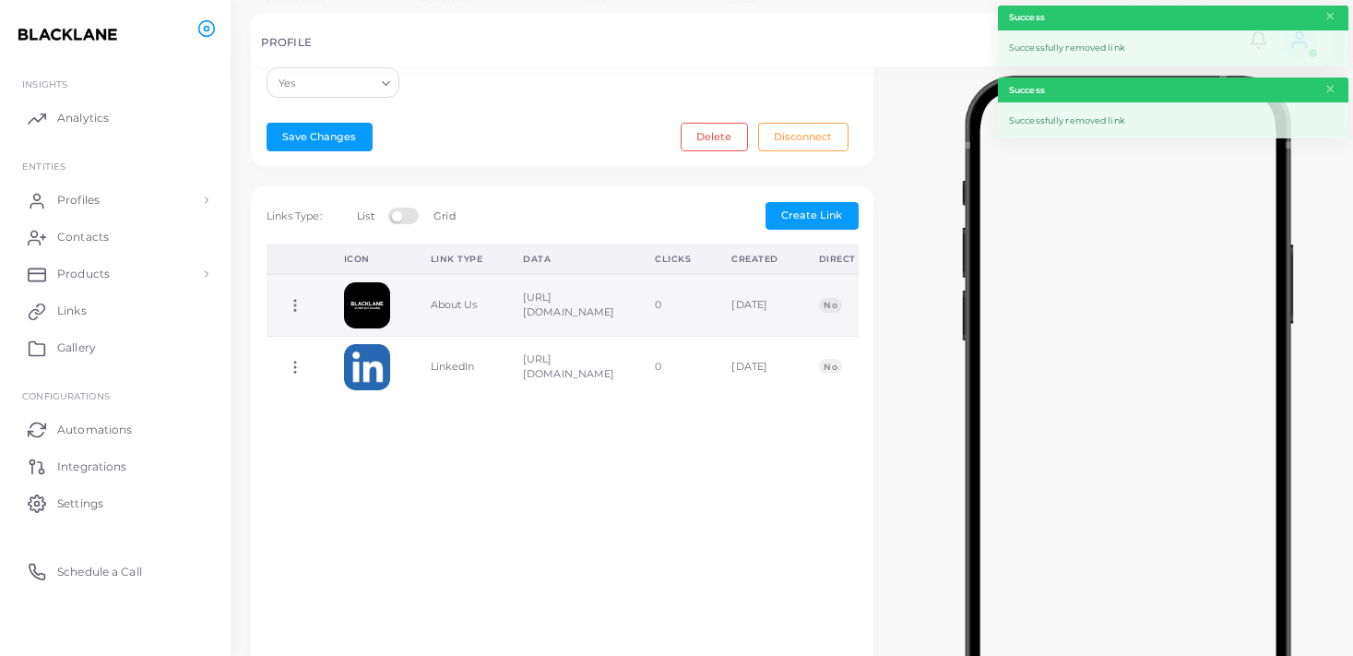
click at [297, 305] on icon at bounding box center [295, 305] width 17 height 17
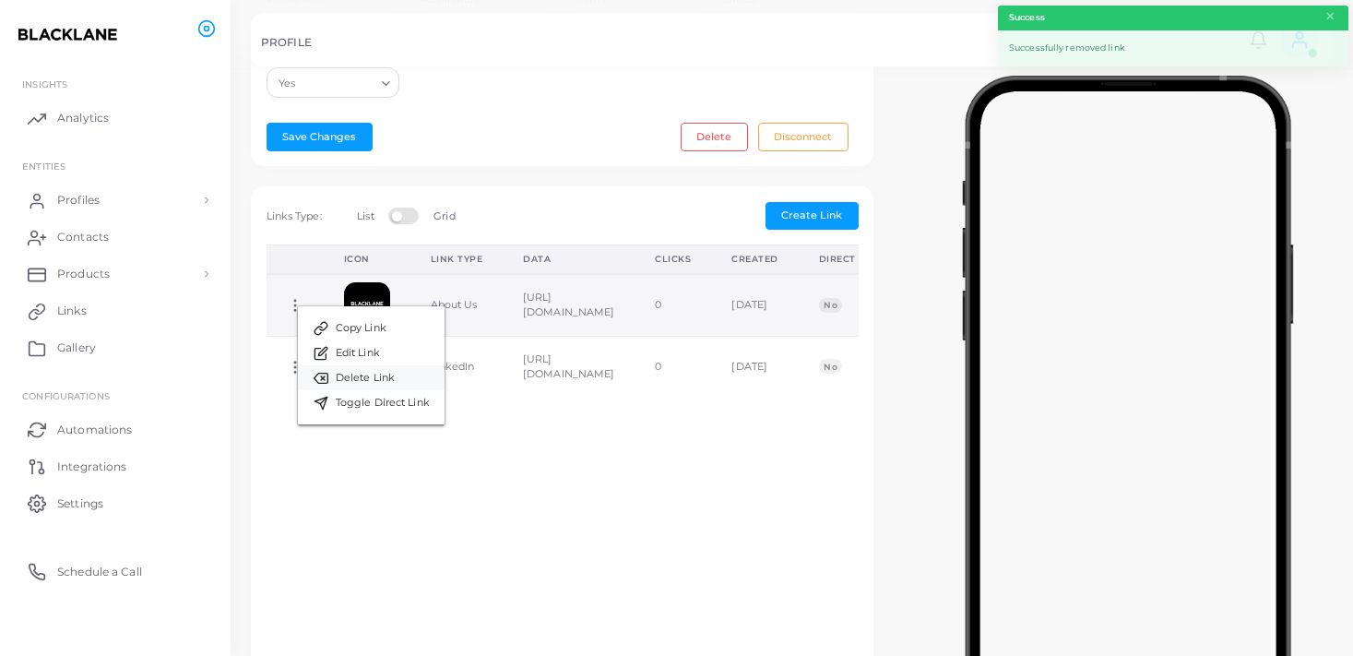
click at [374, 386] on link "Delete Link" at bounding box center [371, 377] width 147 height 25
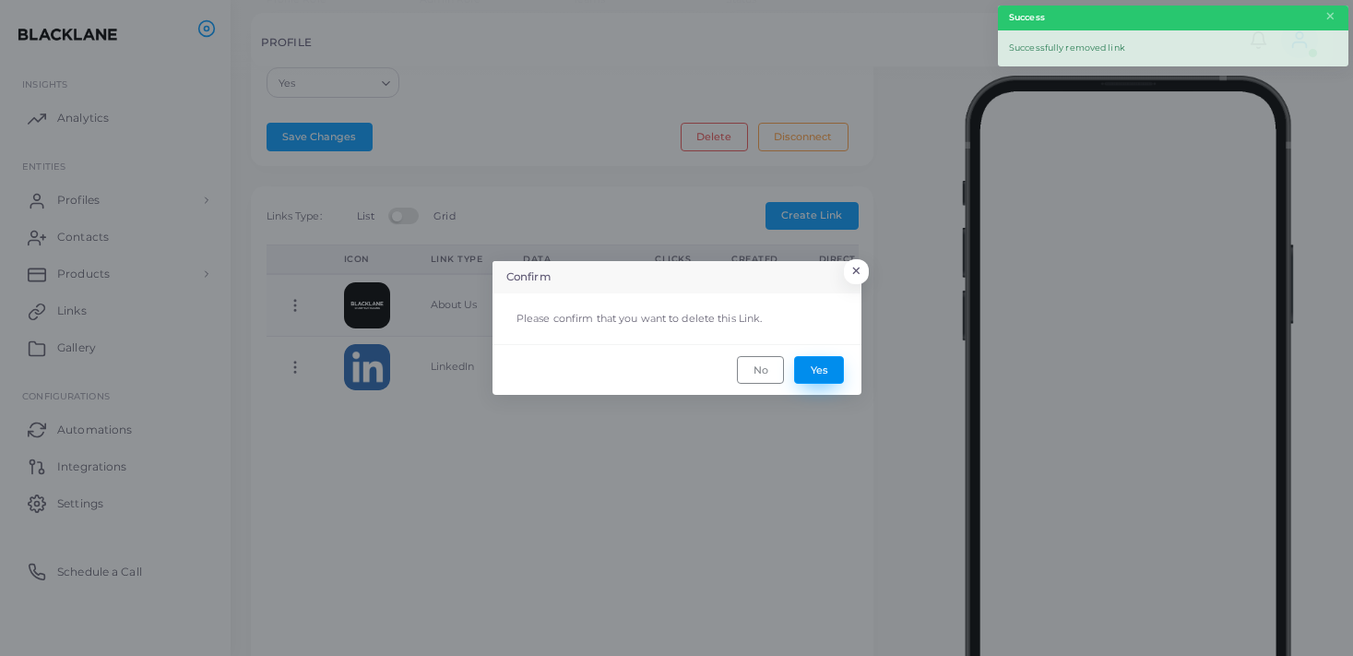
click at [827, 371] on button "Yes" at bounding box center [819, 370] width 50 height 28
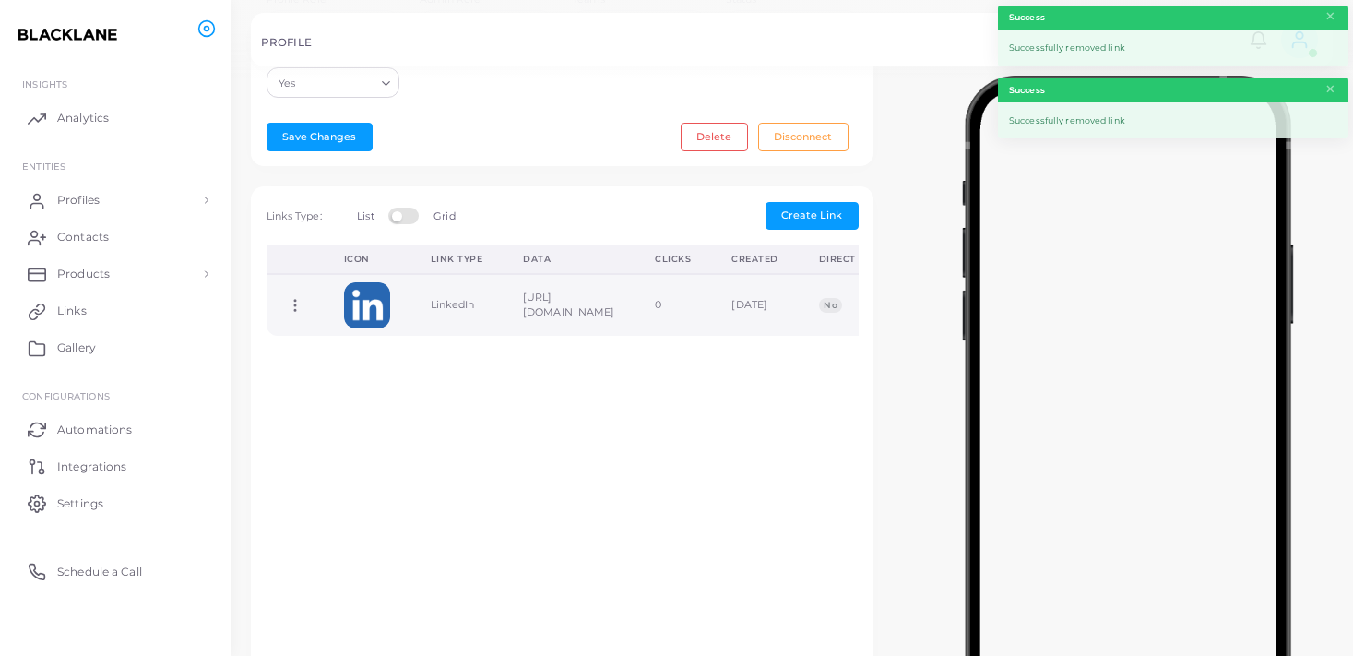
click at [295, 310] on circle at bounding box center [295, 310] width 2 height 2
click at [382, 388] on span "Delete Link" at bounding box center [363, 382] width 59 height 15
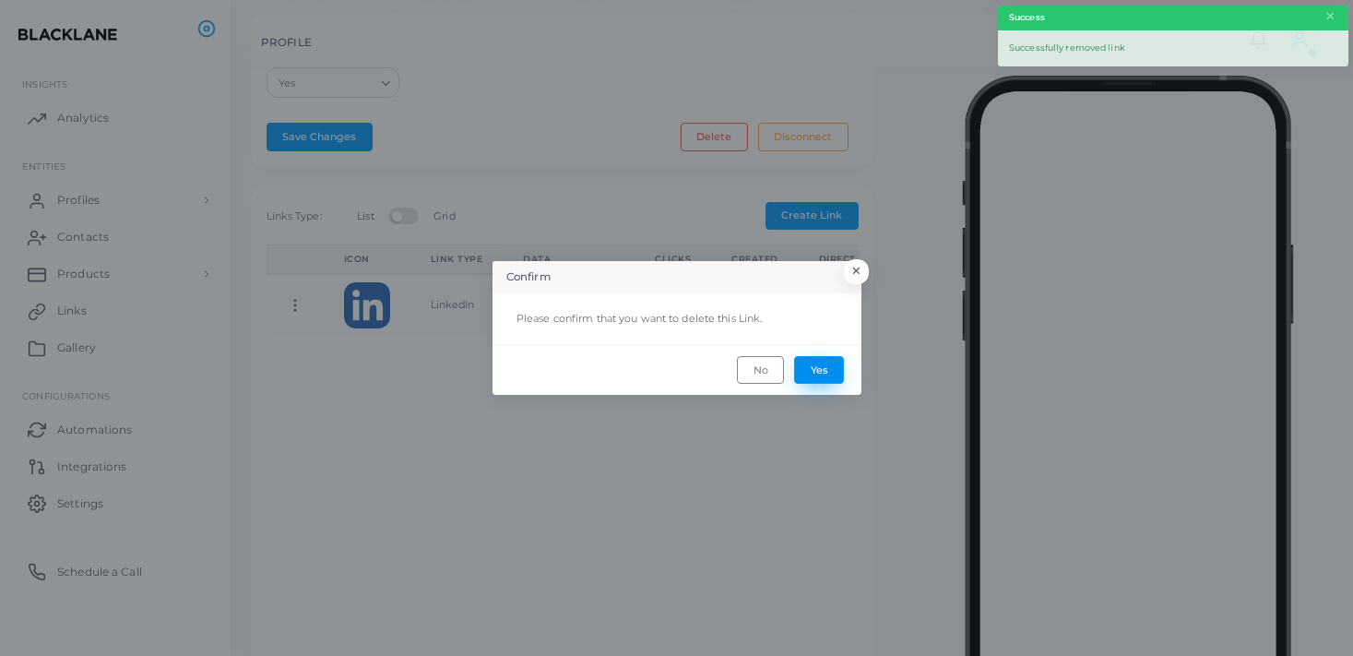
click at [823, 371] on button "Yes" at bounding box center [819, 370] width 50 height 28
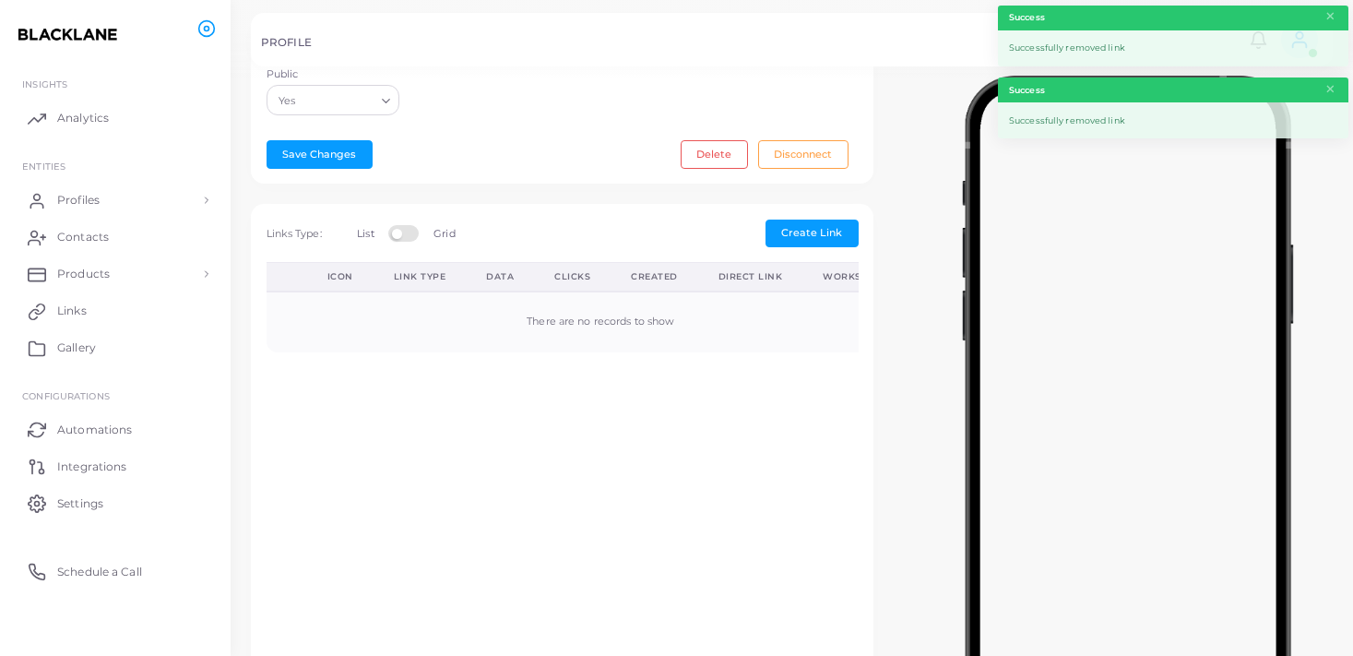
scroll to position [388, 0]
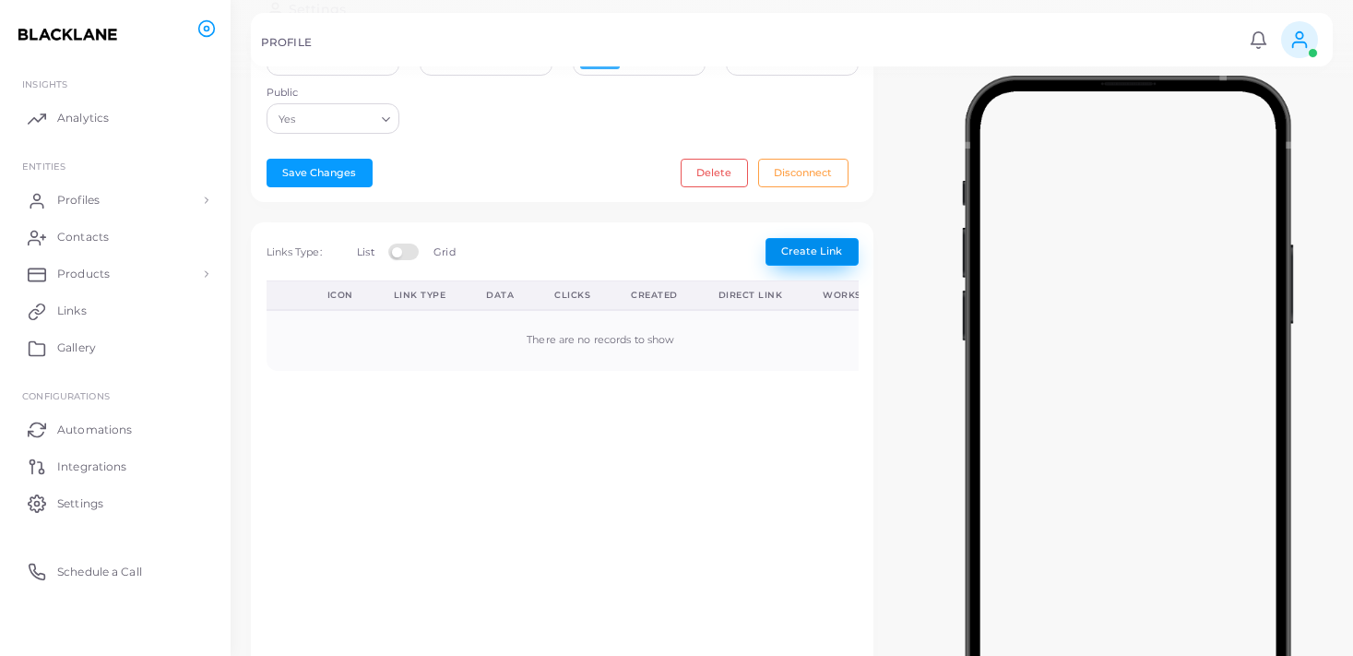
click at [792, 255] on span "Create Link" at bounding box center [811, 250] width 61 height 13
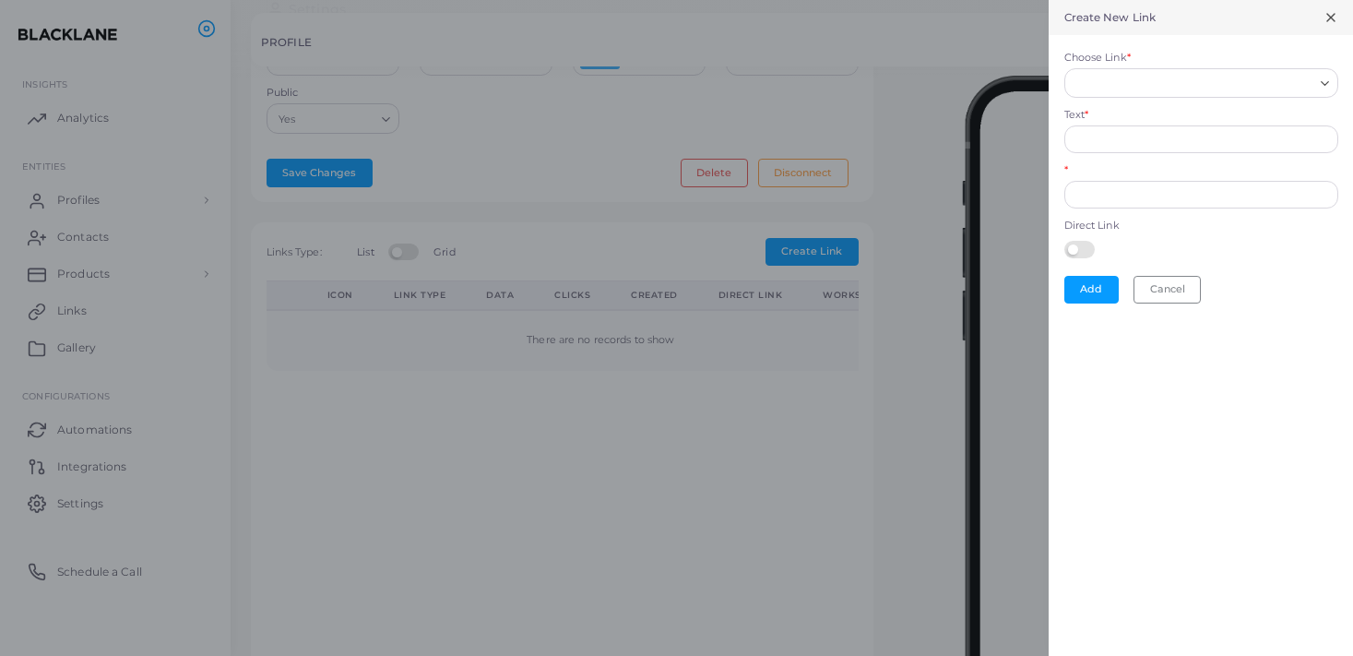
click at [1202, 90] on input "Choose Link *" at bounding box center [1192, 83] width 241 height 20
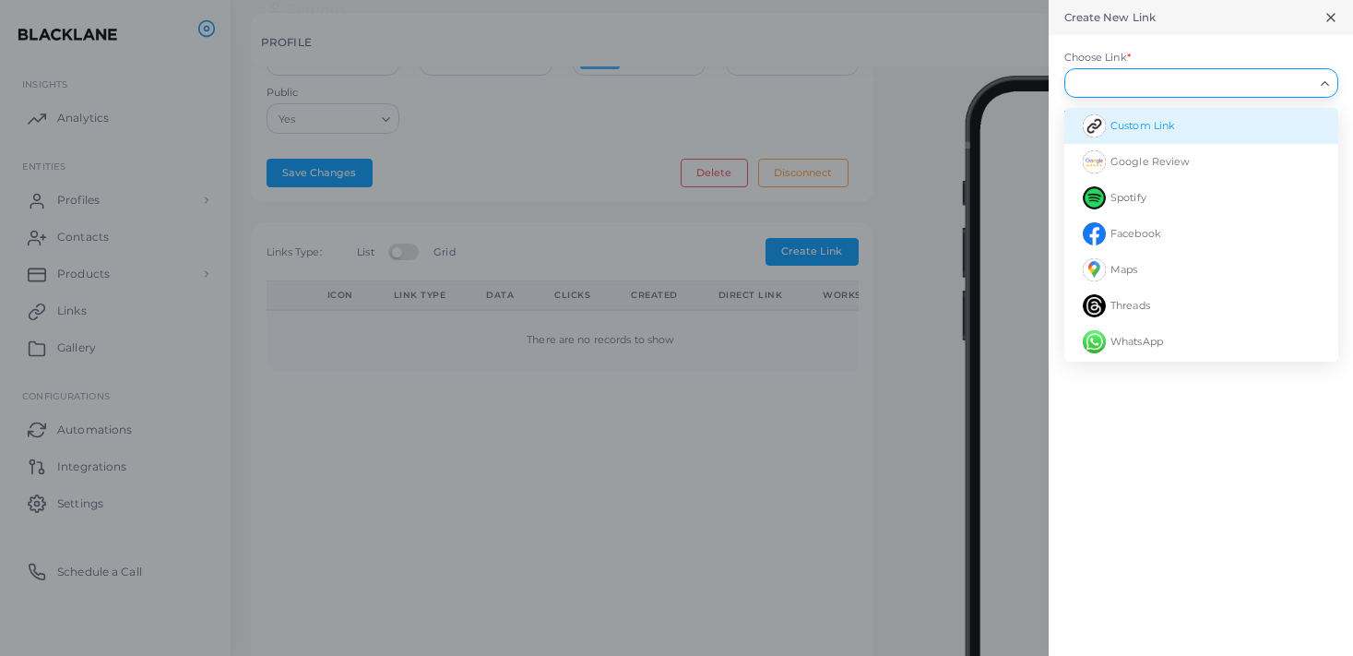
click at [1212, 123] on li "Custom Link" at bounding box center [1201, 126] width 274 height 36
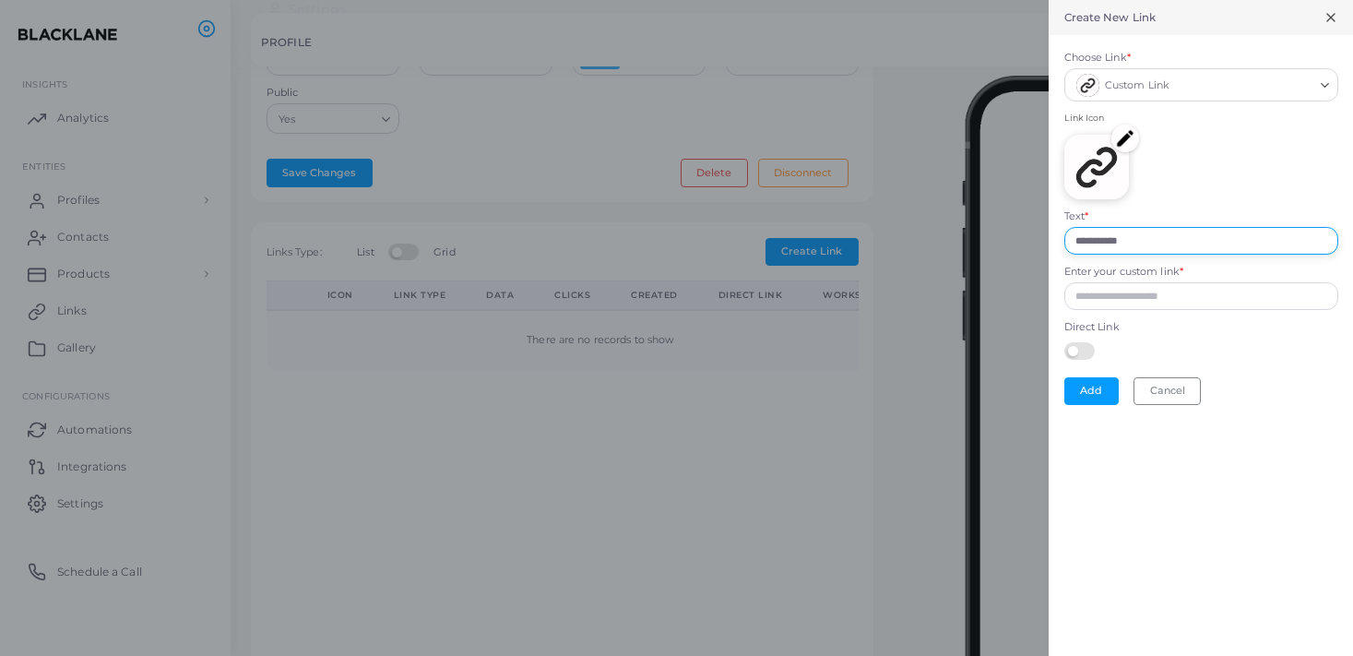
click at [1168, 239] on input "**********" at bounding box center [1201, 241] width 274 height 28
paste input "**********"
type input "**********"
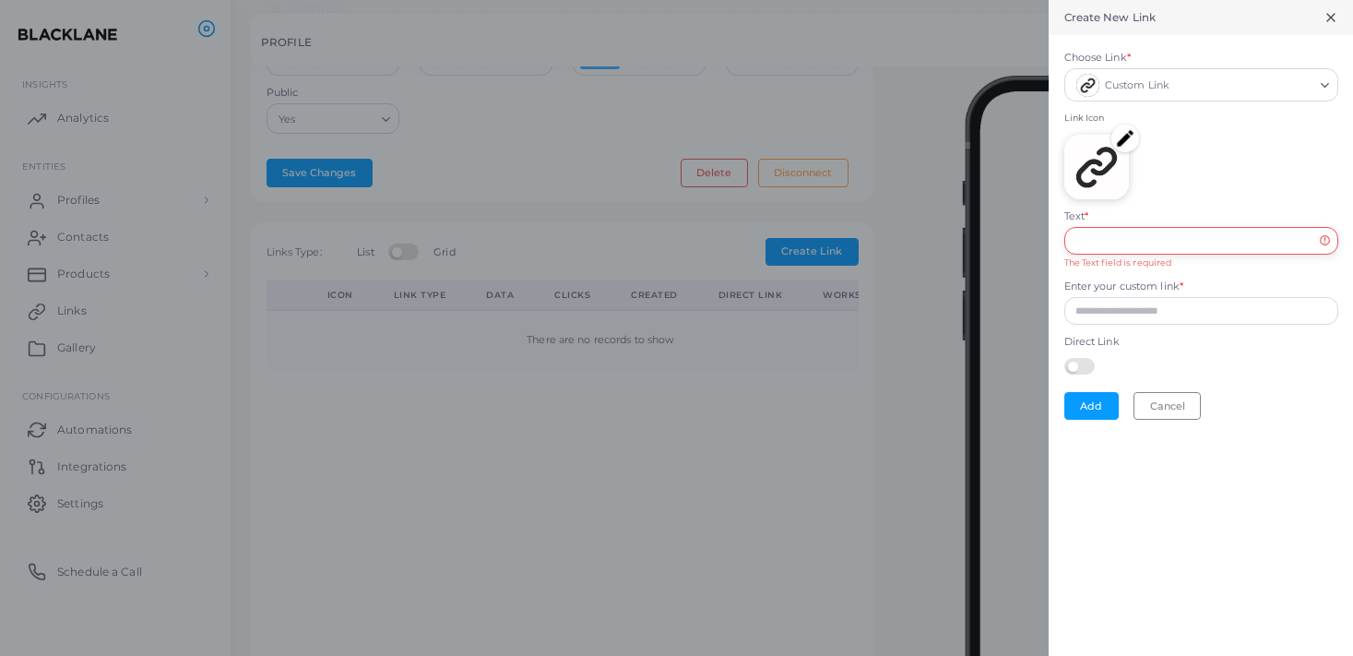
scroll to position [0, 0]
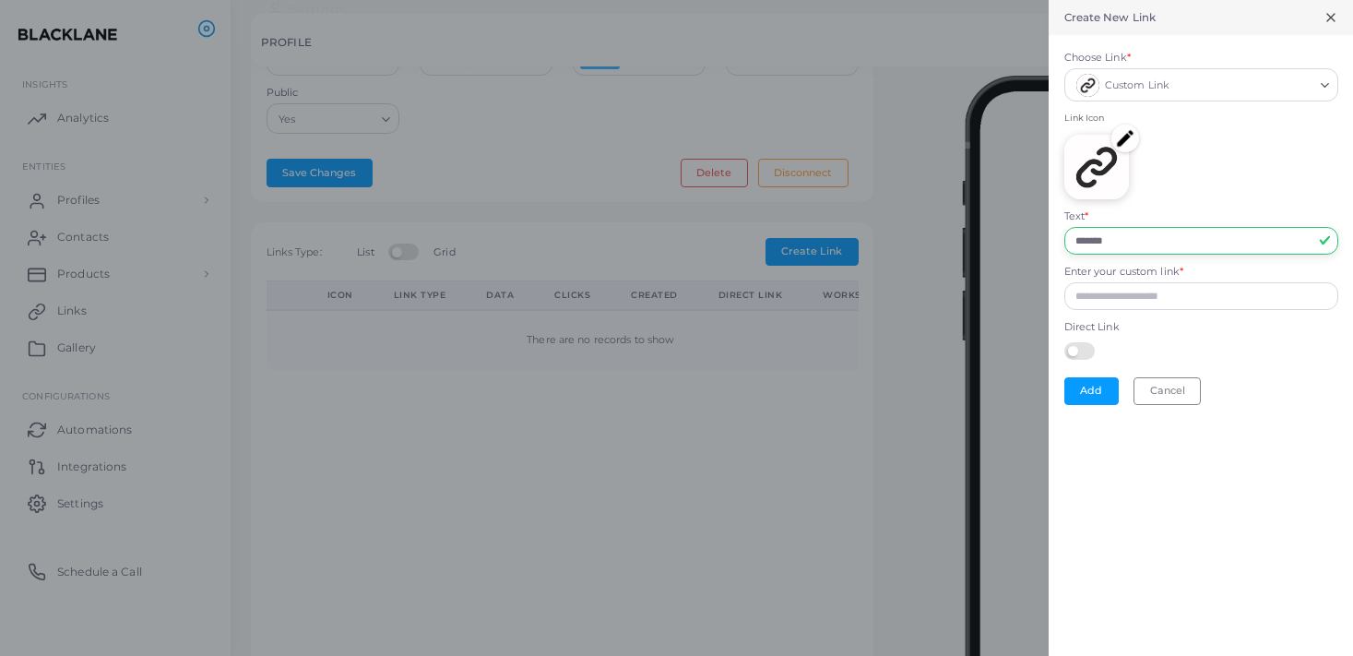
type input "*******"
click at [1124, 290] on input "Enter your custom link *" at bounding box center [1201, 296] width 274 height 28
paste input "**********"
type input "**********"
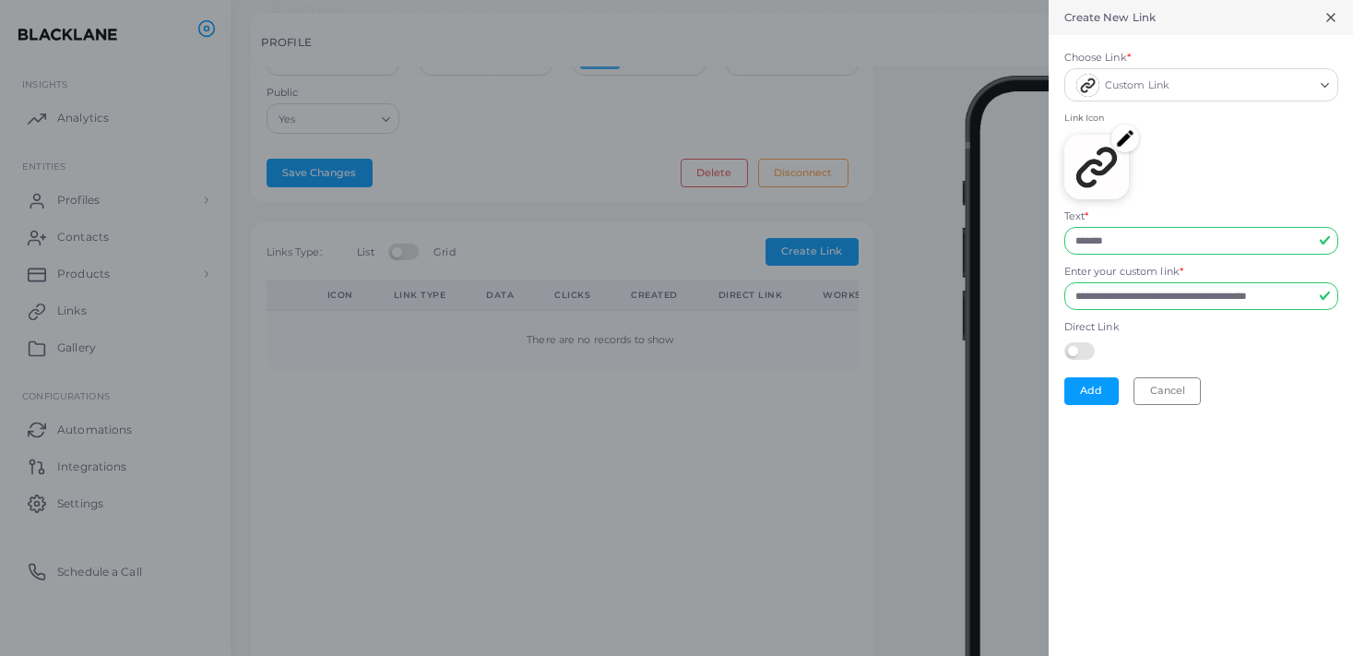
click at [1081, 349] on label at bounding box center [1082, 349] width 36 height 15
click at [1089, 387] on button "Add" at bounding box center [1091, 391] width 54 height 28
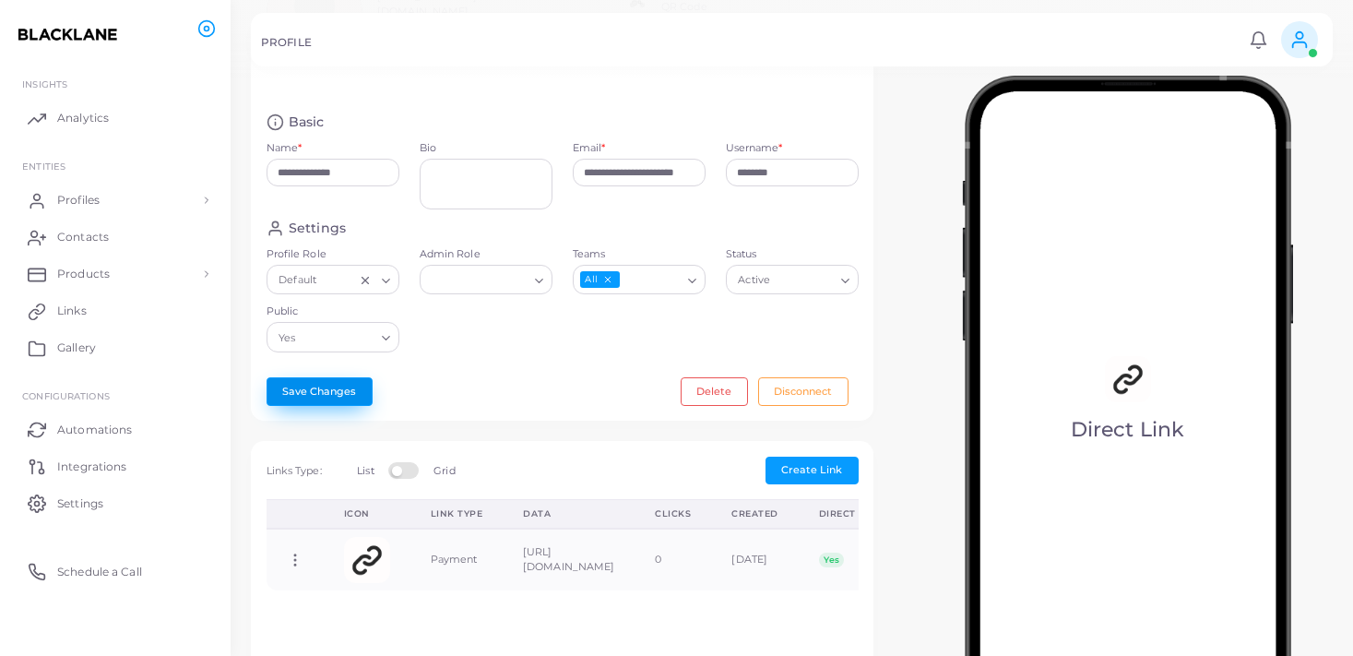
click at [337, 397] on button "Save Changes" at bounding box center [319, 391] width 106 height 28
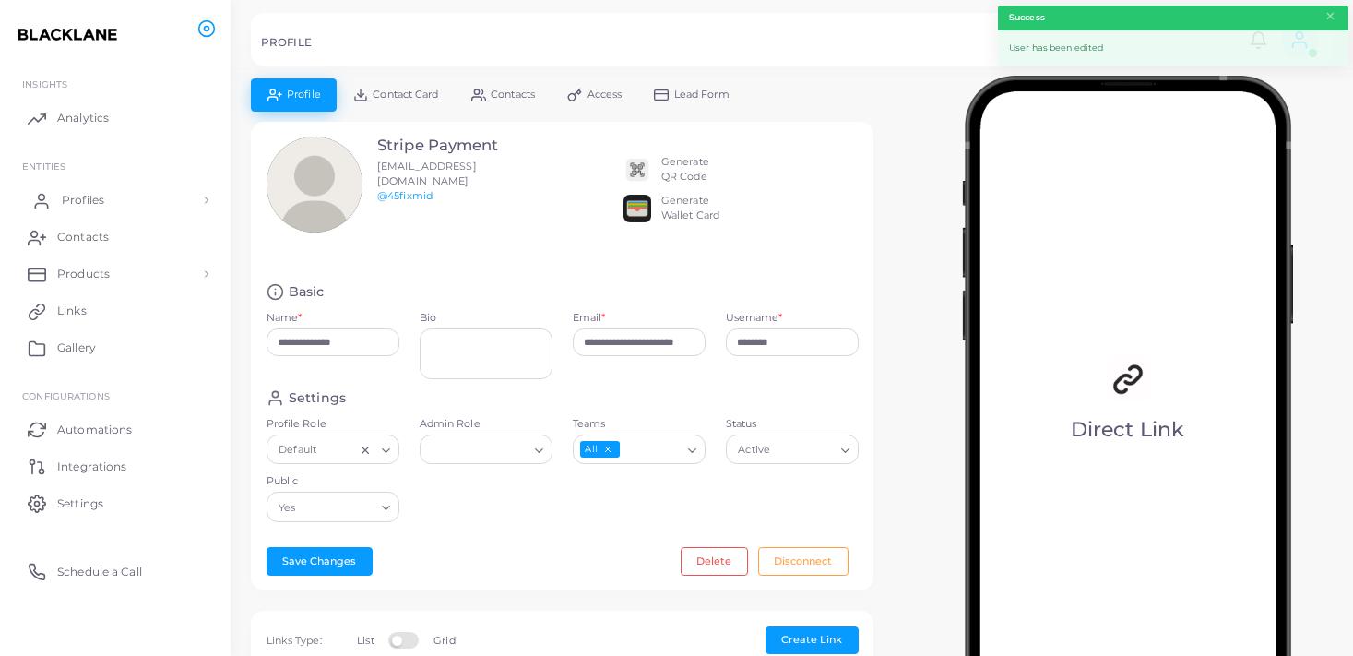
click at [142, 199] on link "Profiles" at bounding box center [115, 200] width 203 height 37
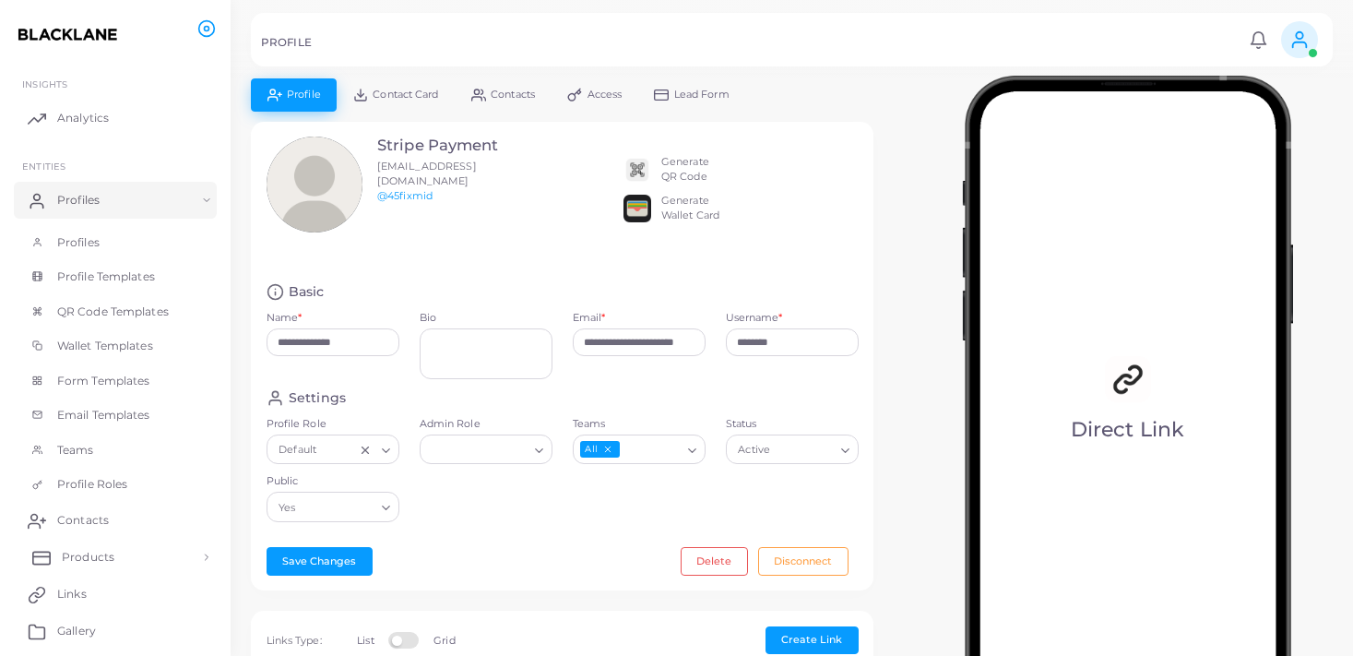
click at [153, 551] on link "Products" at bounding box center [115, 556] width 203 height 37
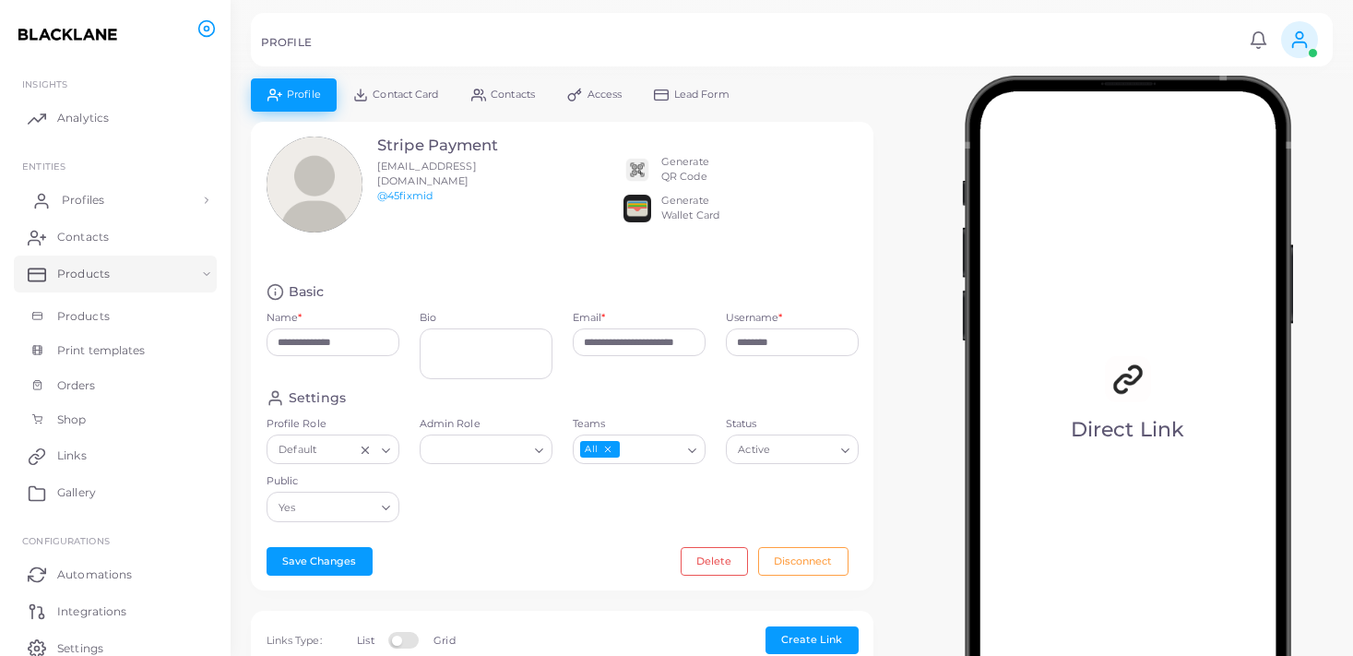
click at [155, 192] on link "Profiles" at bounding box center [115, 200] width 203 height 37
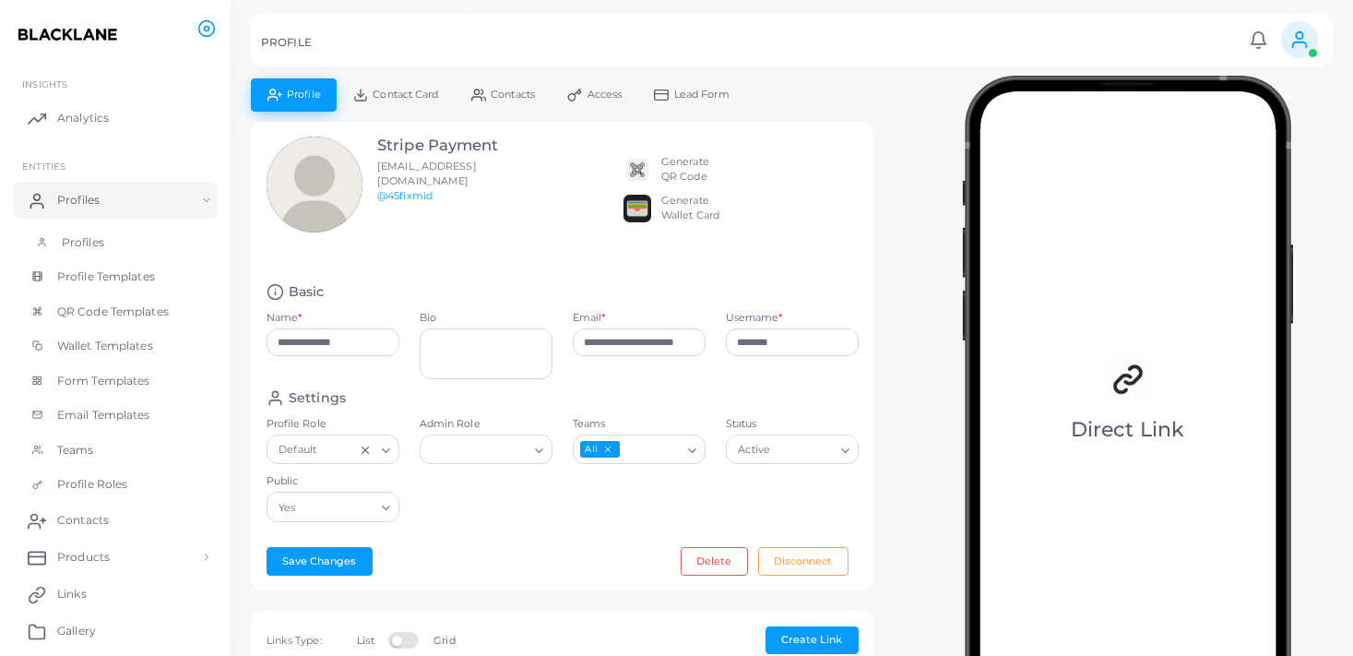
click at [143, 244] on link "Profiles" at bounding box center [115, 242] width 203 height 35
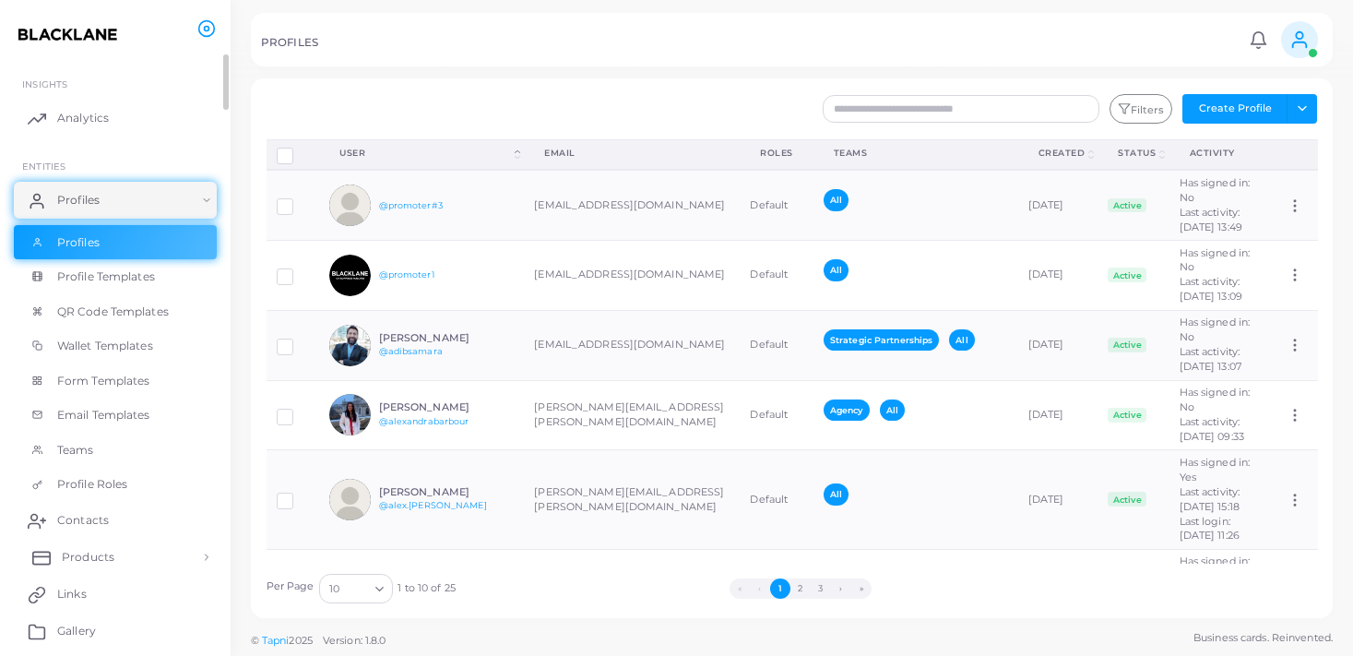
click at [125, 566] on link "Products" at bounding box center [115, 556] width 203 height 37
click at [119, 595] on link "Products" at bounding box center [115, 599] width 203 height 35
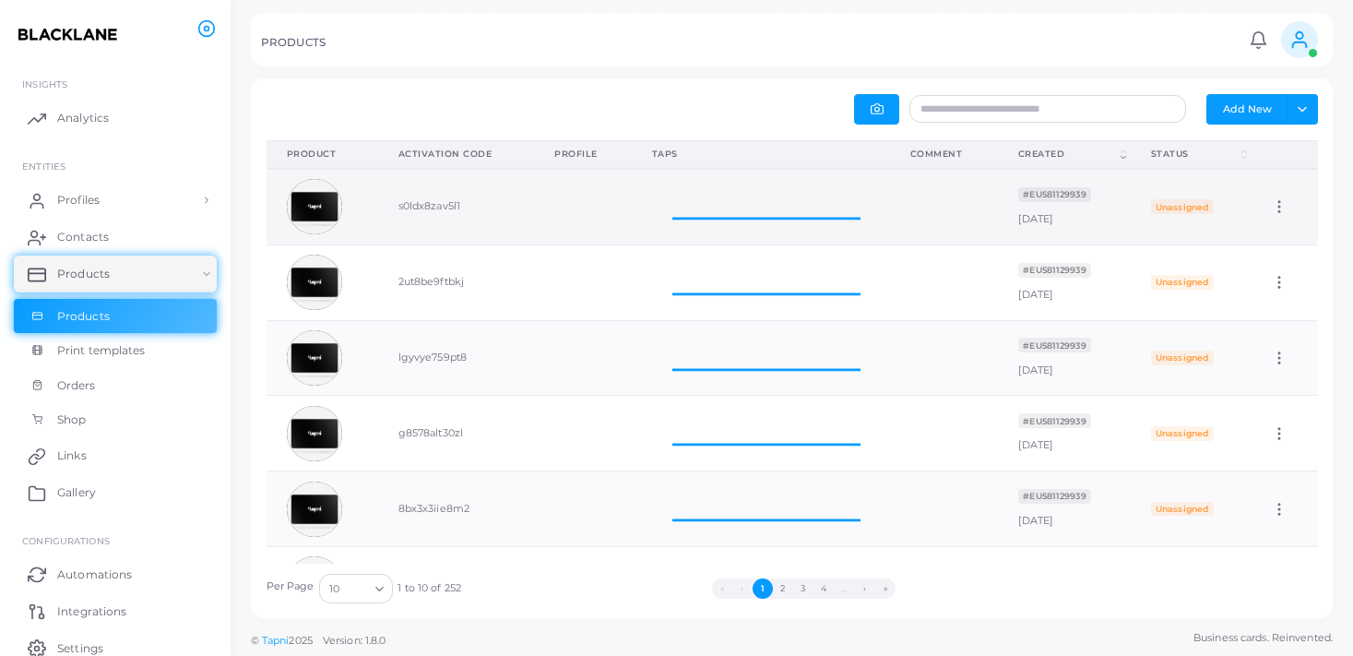
scroll to position [74, 258]
click at [132, 182] on link "Profiles" at bounding box center [115, 200] width 203 height 37
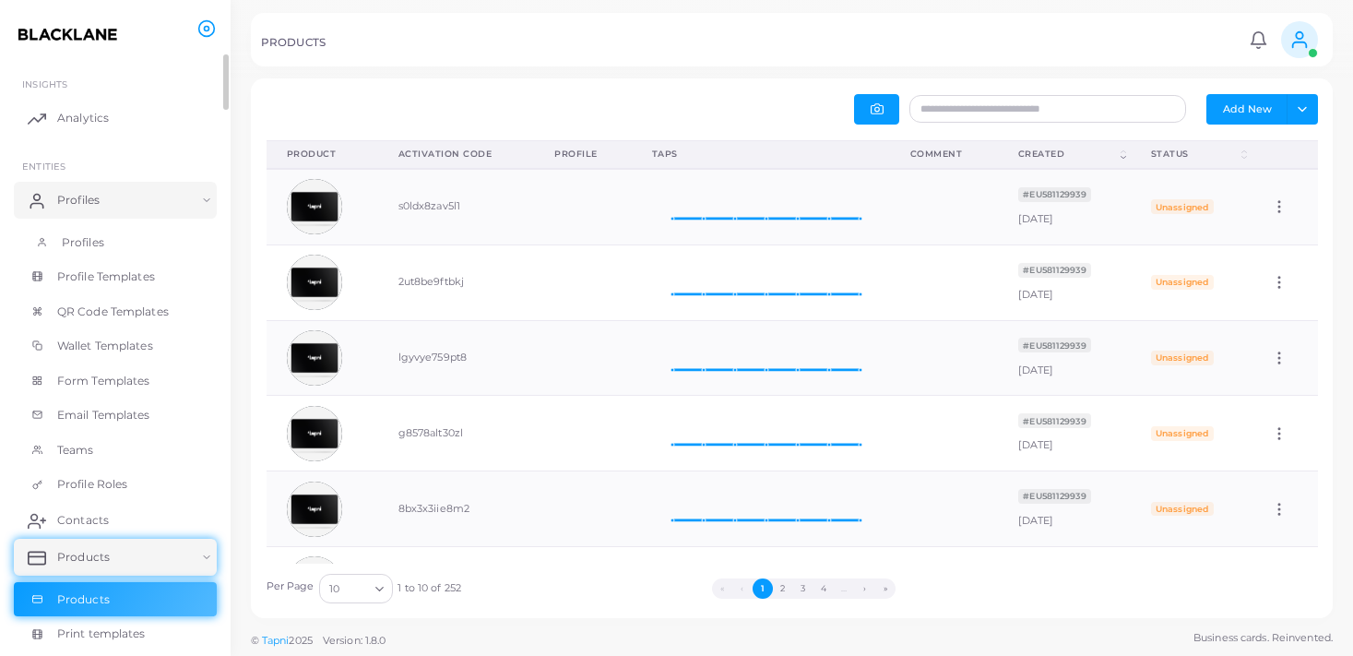
click at [121, 240] on link "Profiles" at bounding box center [115, 242] width 203 height 35
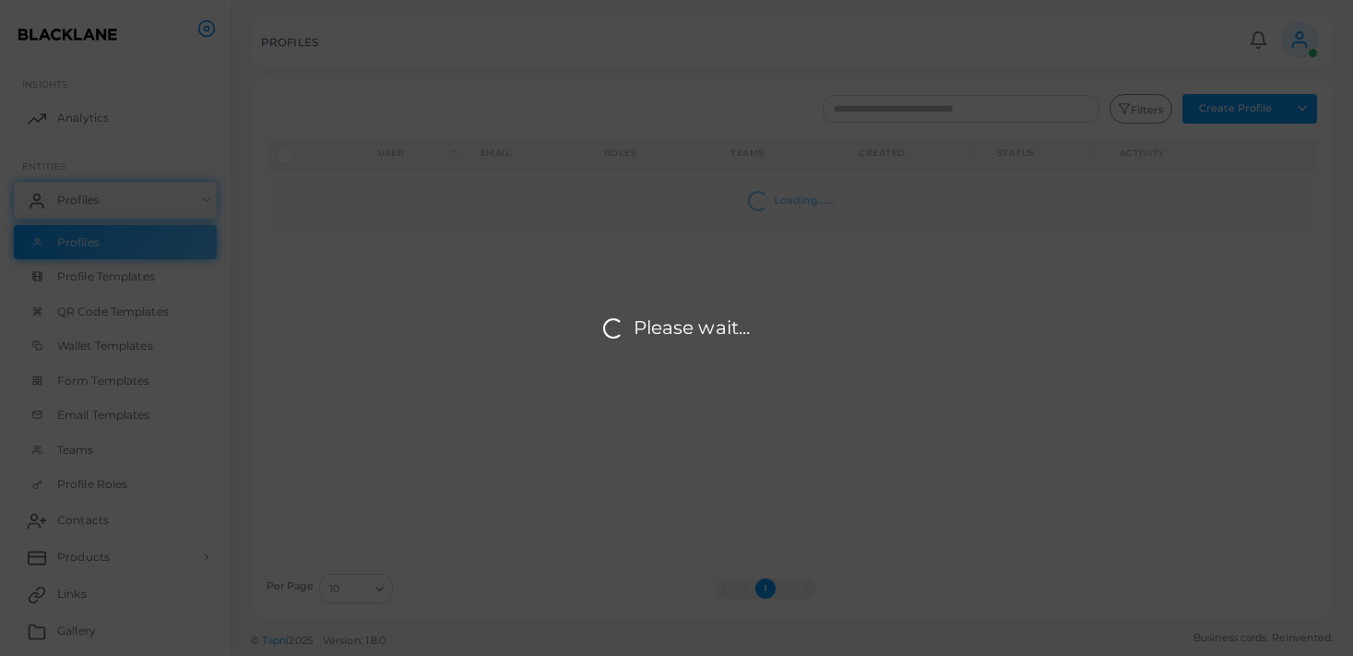
scroll to position [147, 0]
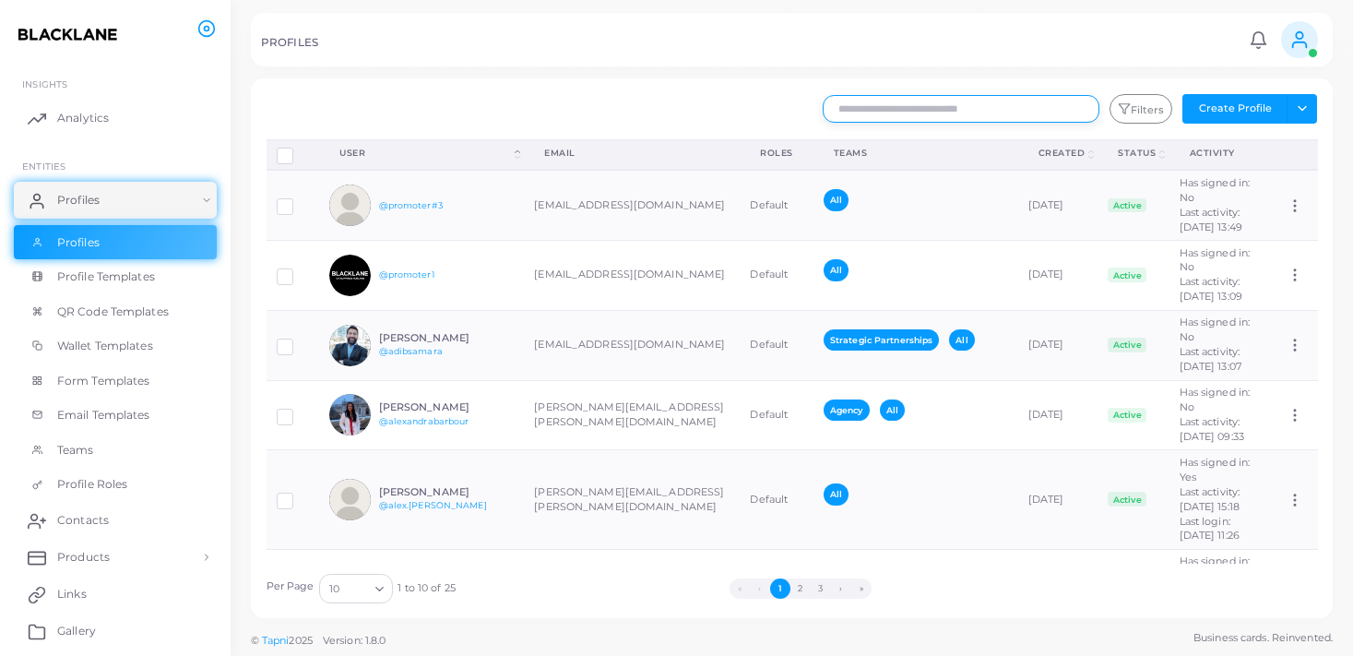
click at [902, 112] on input "text" at bounding box center [960, 109] width 277 height 28
type input "******"
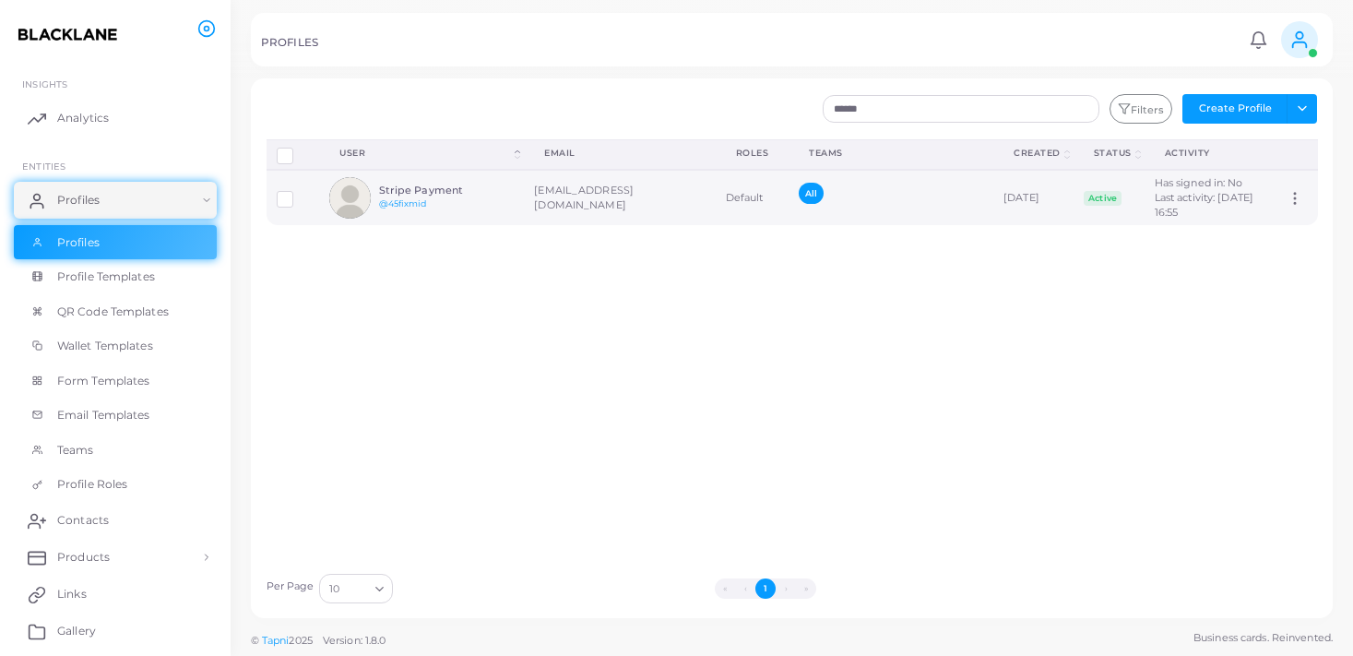
click at [798, 194] on div "All" at bounding box center [890, 198] width 184 height 31
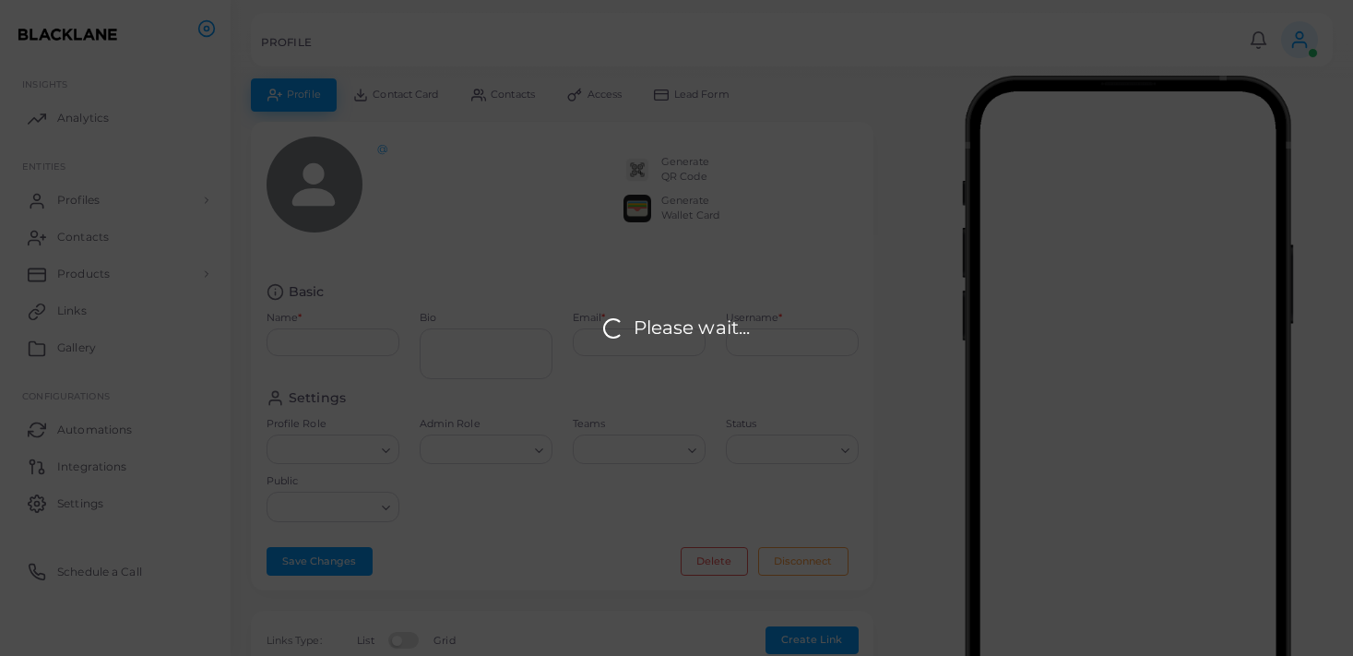
type input "**********"
type input "********"
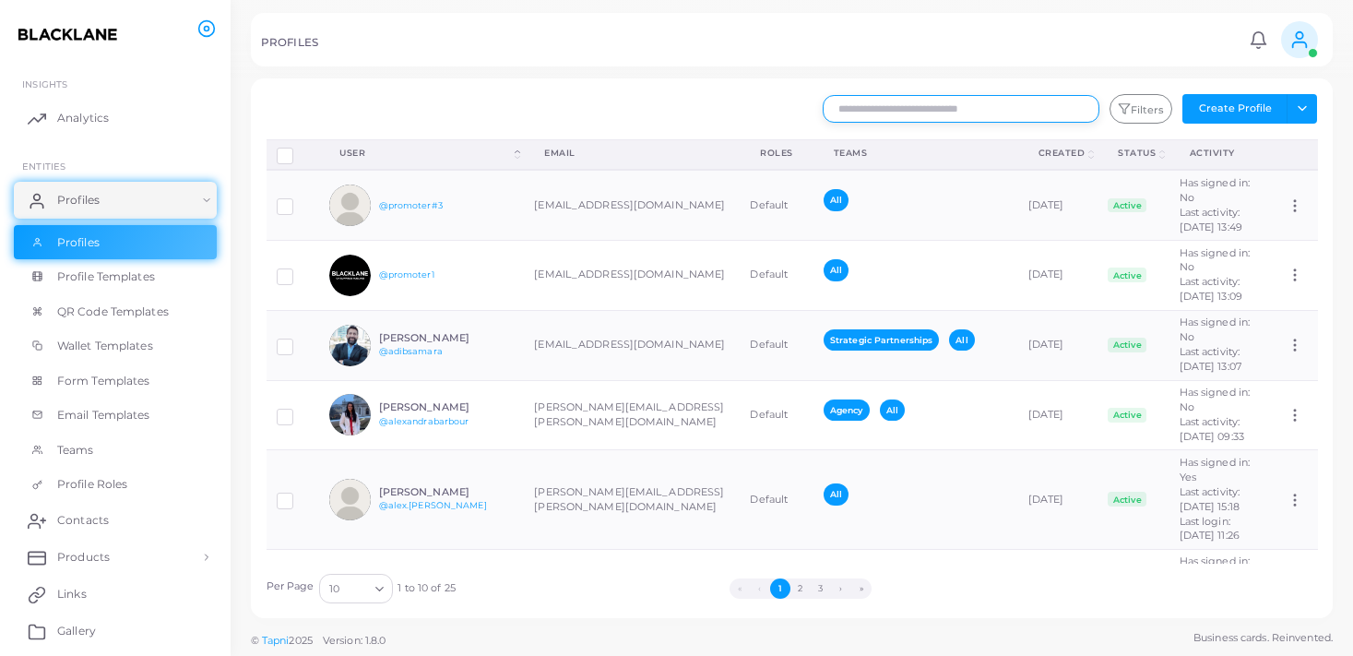
click at [957, 119] on input "text" at bounding box center [960, 109] width 277 height 28
type input "******"
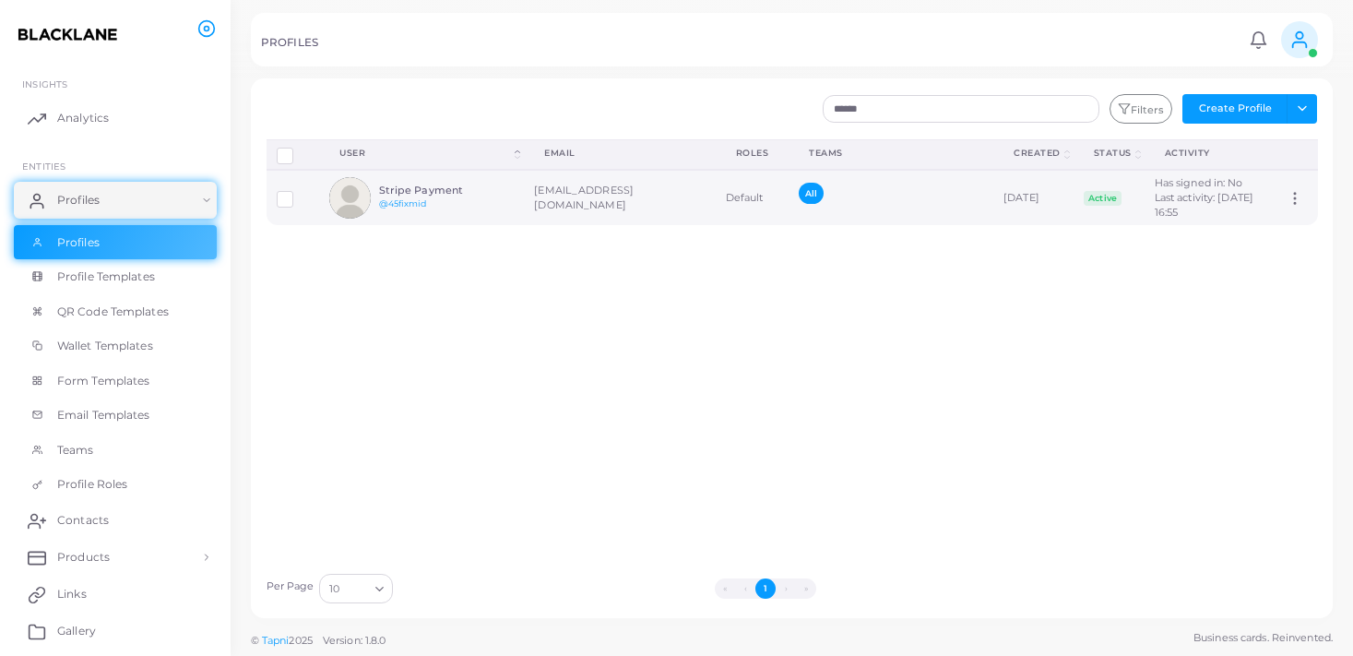
click at [1300, 209] on td "Assign Product" at bounding box center [1296, 197] width 41 height 55
click at [1296, 195] on icon at bounding box center [1294, 198] width 17 height 17
click at [1290, 216] on span "Assign Product" at bounding box center [1273, 218] width 77 height 15
